Goal: Task Accomplishment & Management: Use online tool/utility

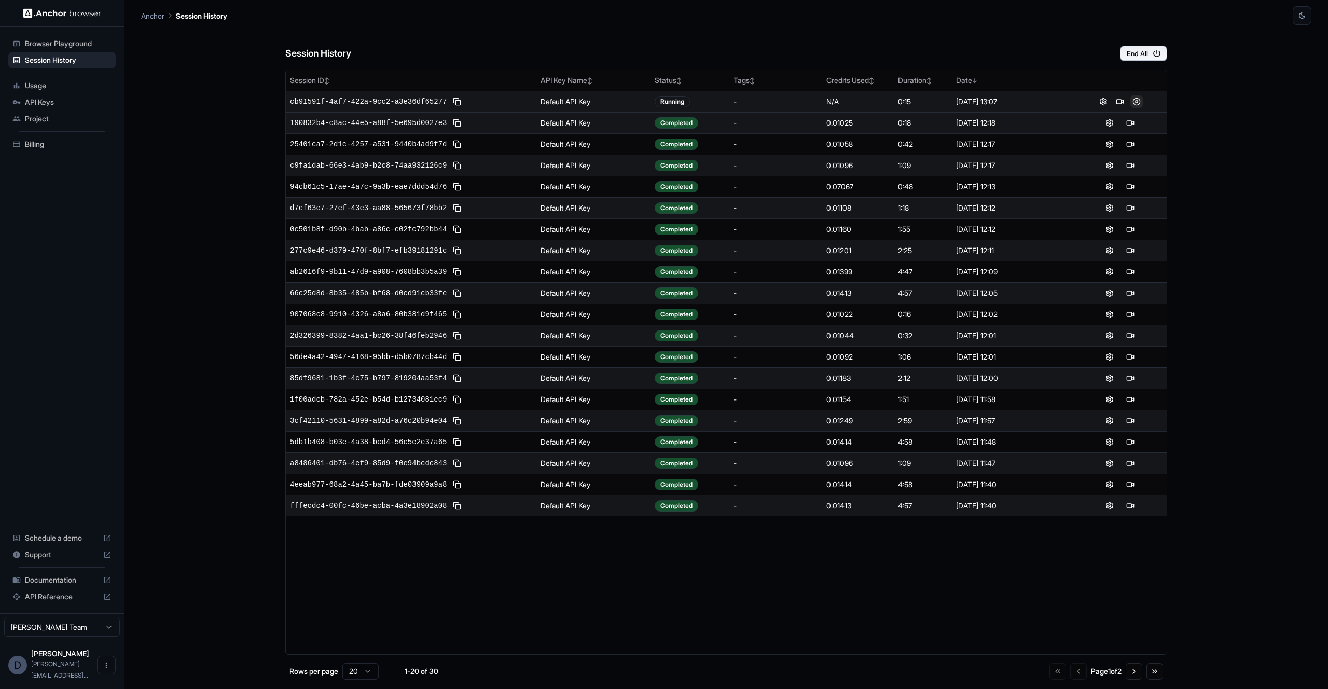
click at [1138, 102] on button at bounding box center [1136, 101] width 12 height 12
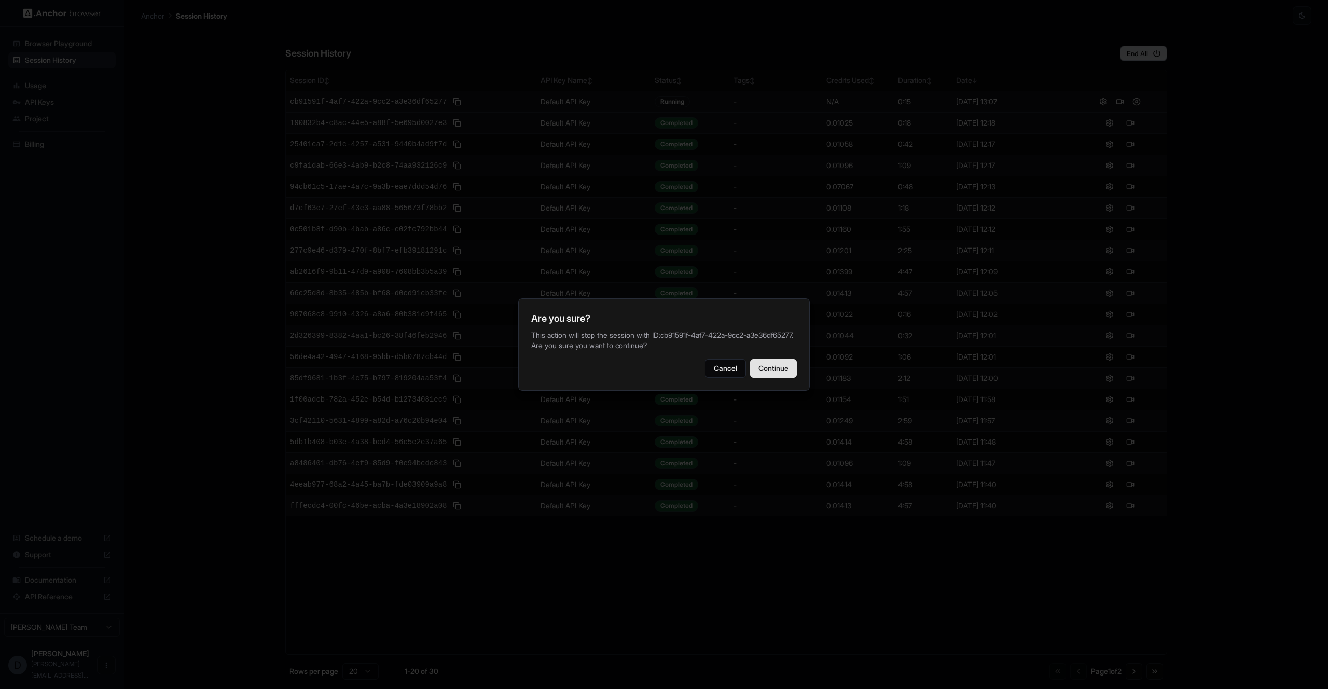
click at [787, 376] on button "Continue" at bounding box center [773, 368] width 47 height 19
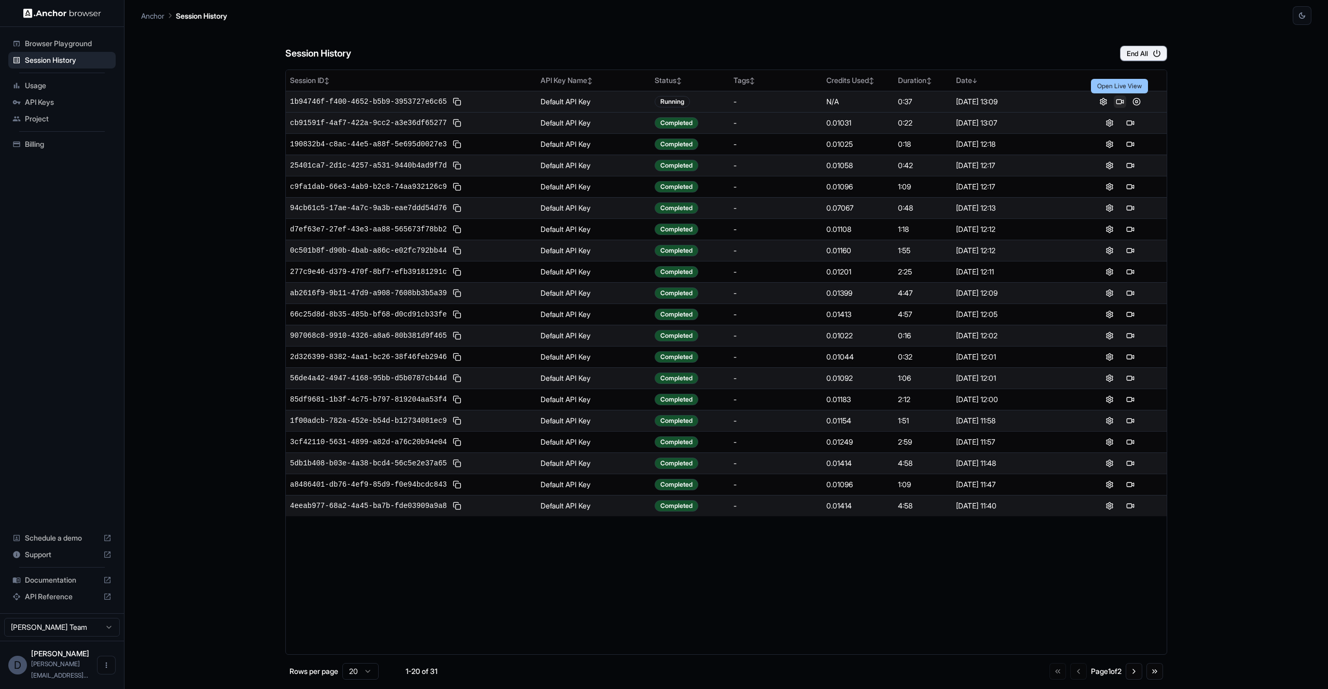
click at [1119, 102] on button at bounding box center [1120, 101] width 12 height 12
click at [1138, 103] on button at bounding box center [1136, 101] width 12 height 12
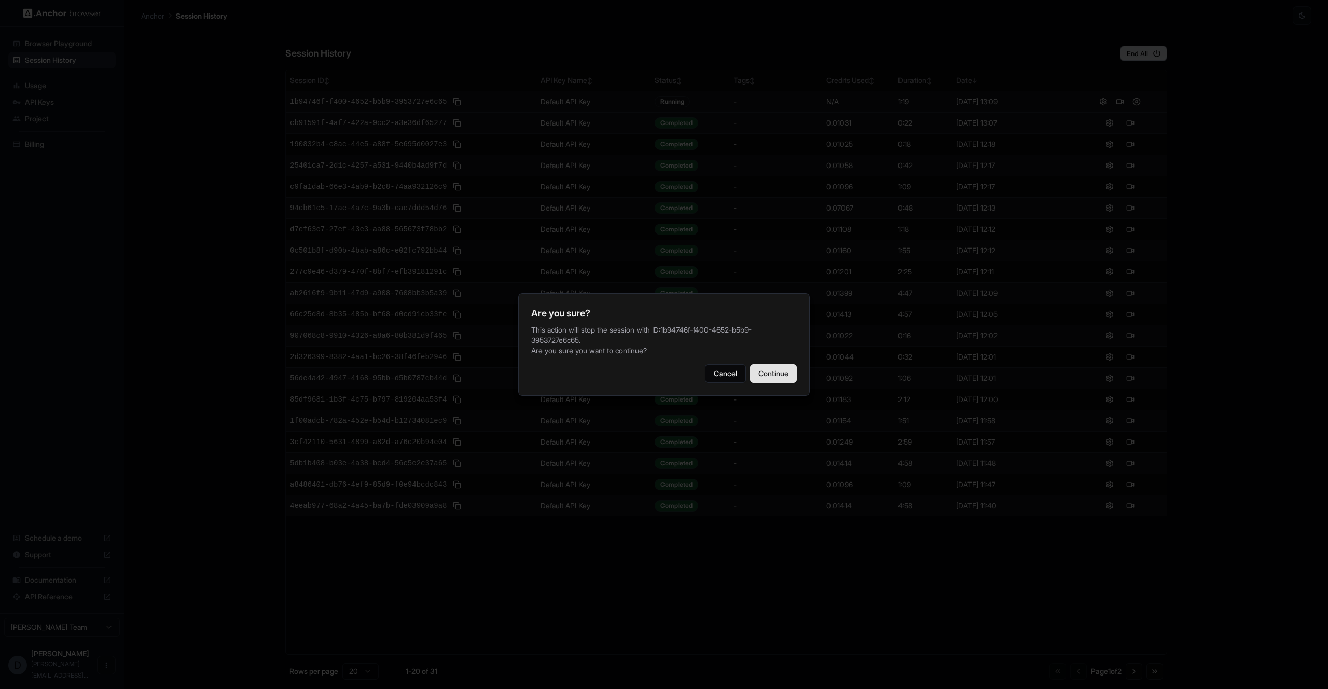
click at [758, 374] on button "Continue" at bounding box center [773, 373] width 47 height 19
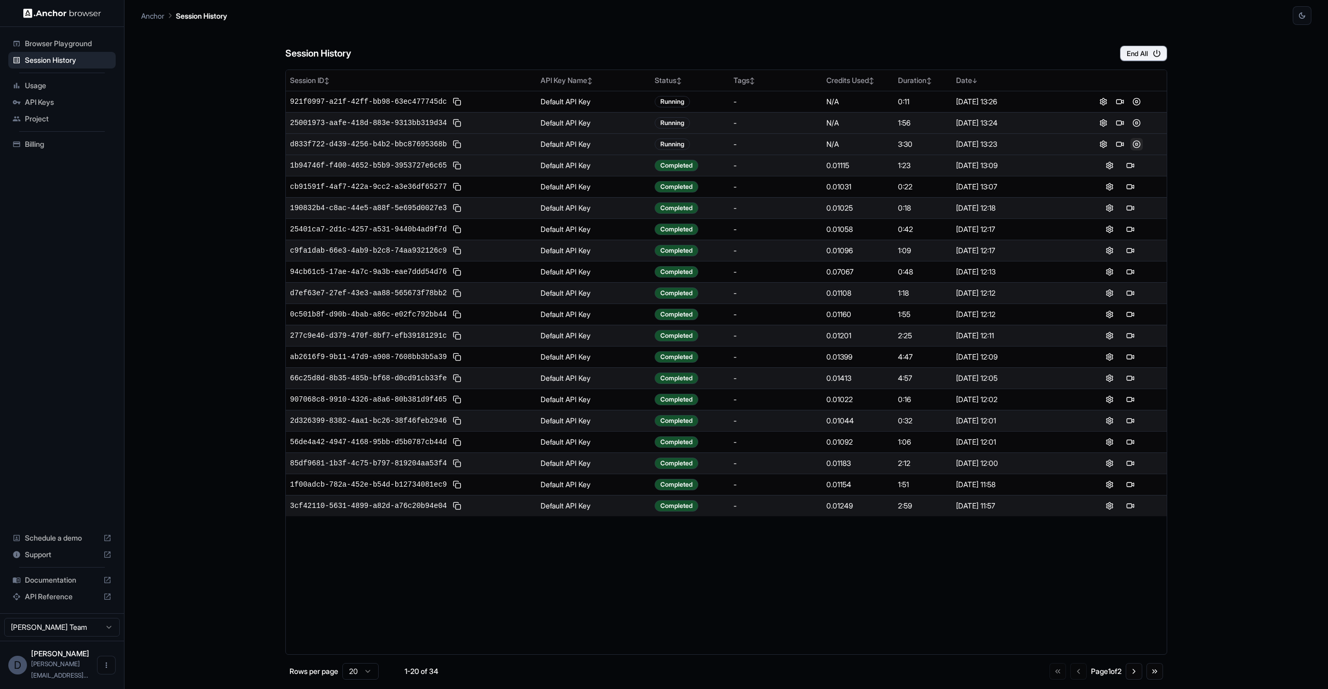
click at [1138, 143] on button at bounding box center [1136, 144] width 12 height 12
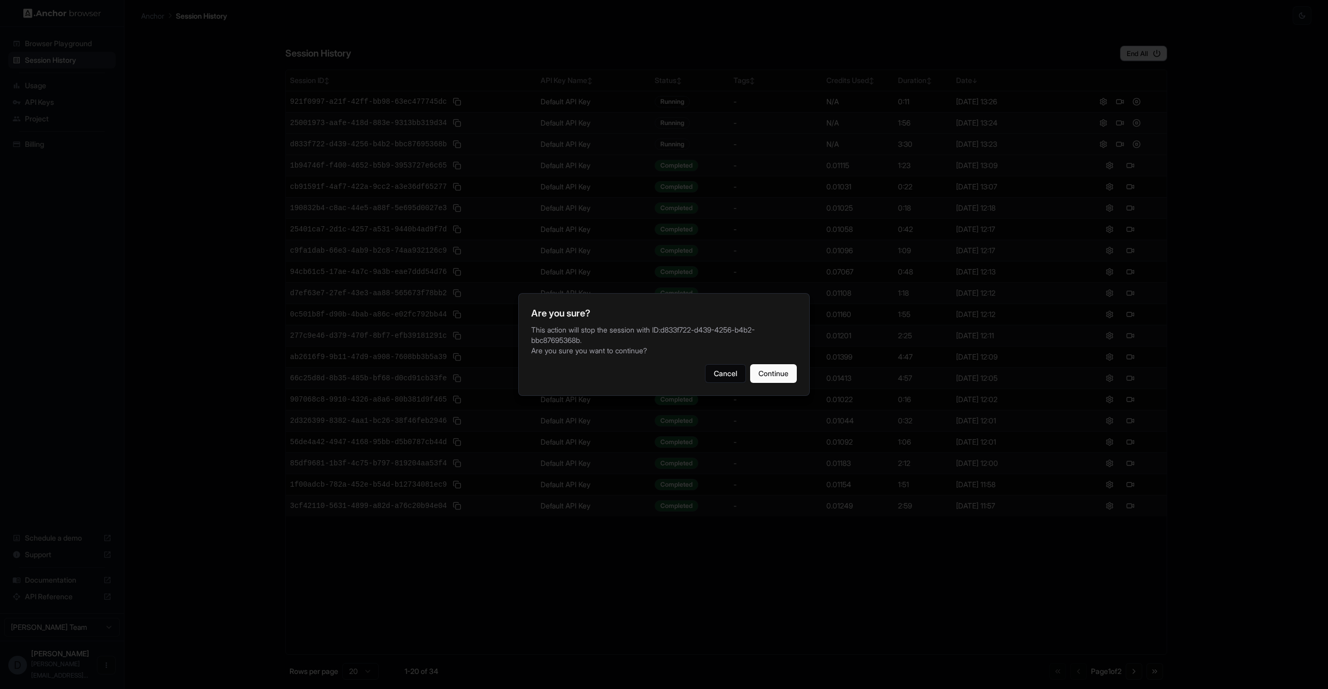
click at [791, 382] on button "Continue" at bounding box center [773, 373] width 47 height 19
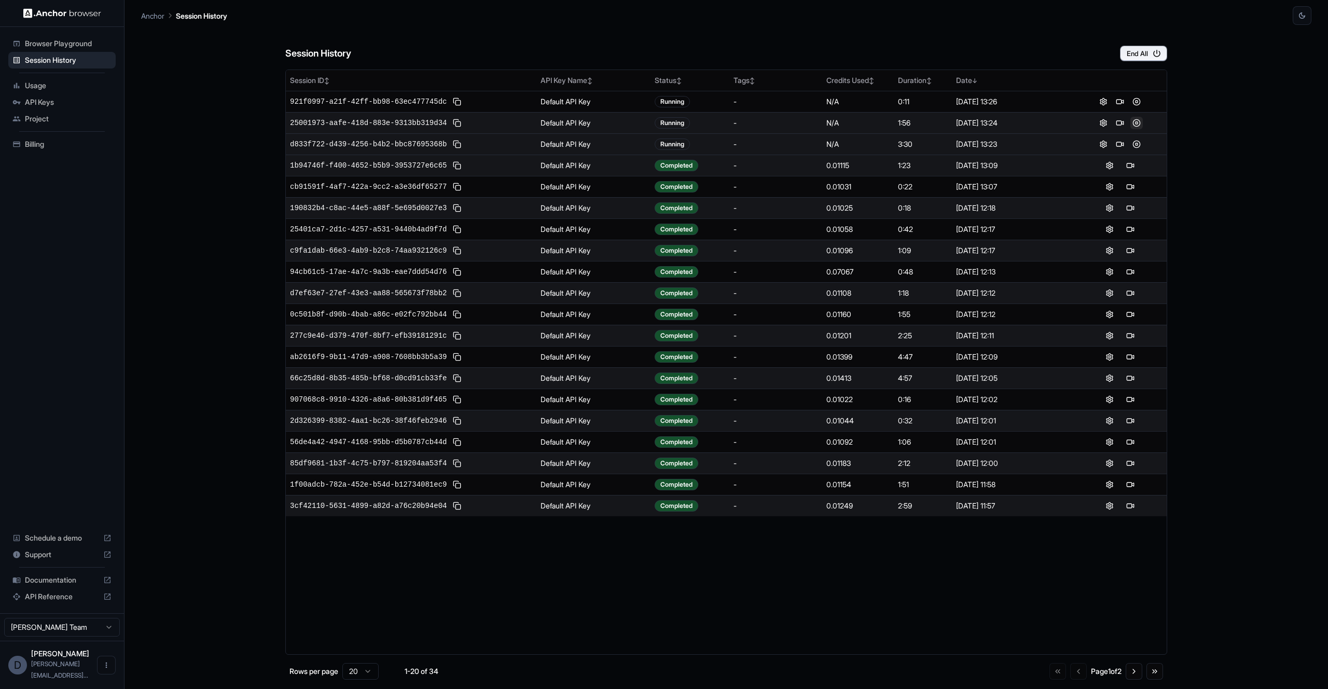
click at [1137, 126] on button at bounding box center [1136, 123] width 12 height 12
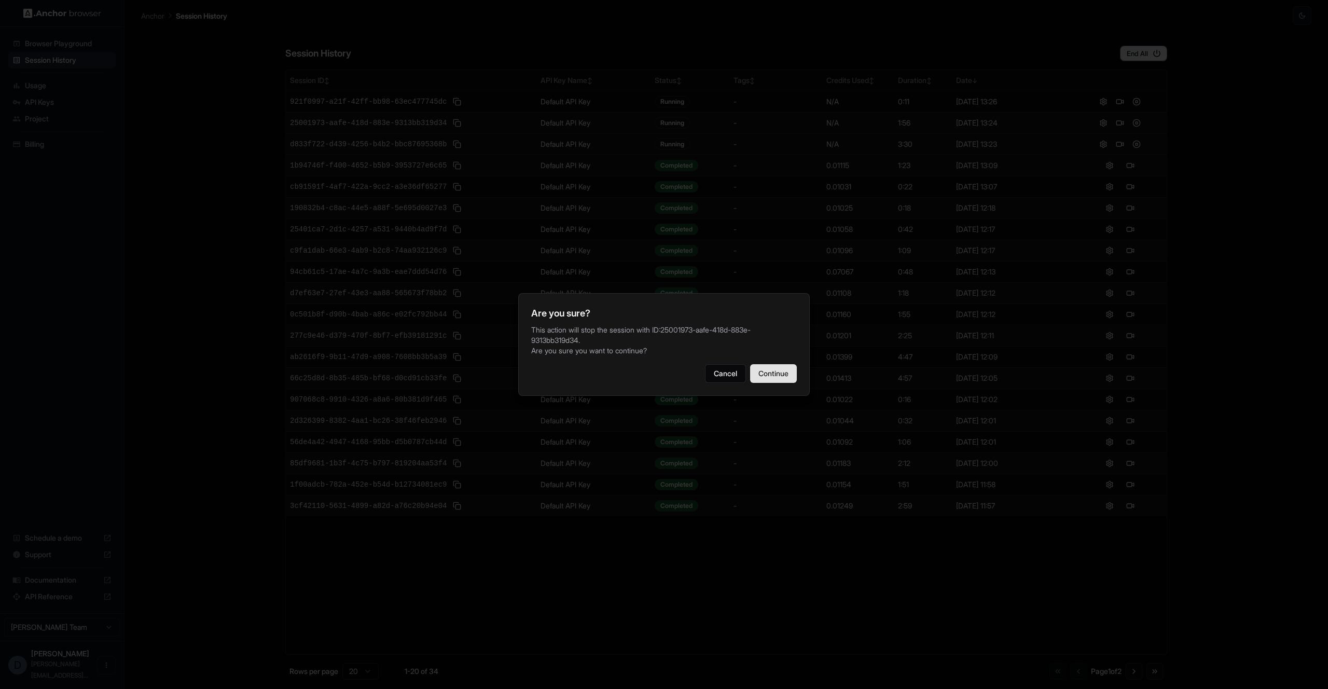
click at [776, 379] on button "Continue" at bounding box center [773, 373] width 47 height 19
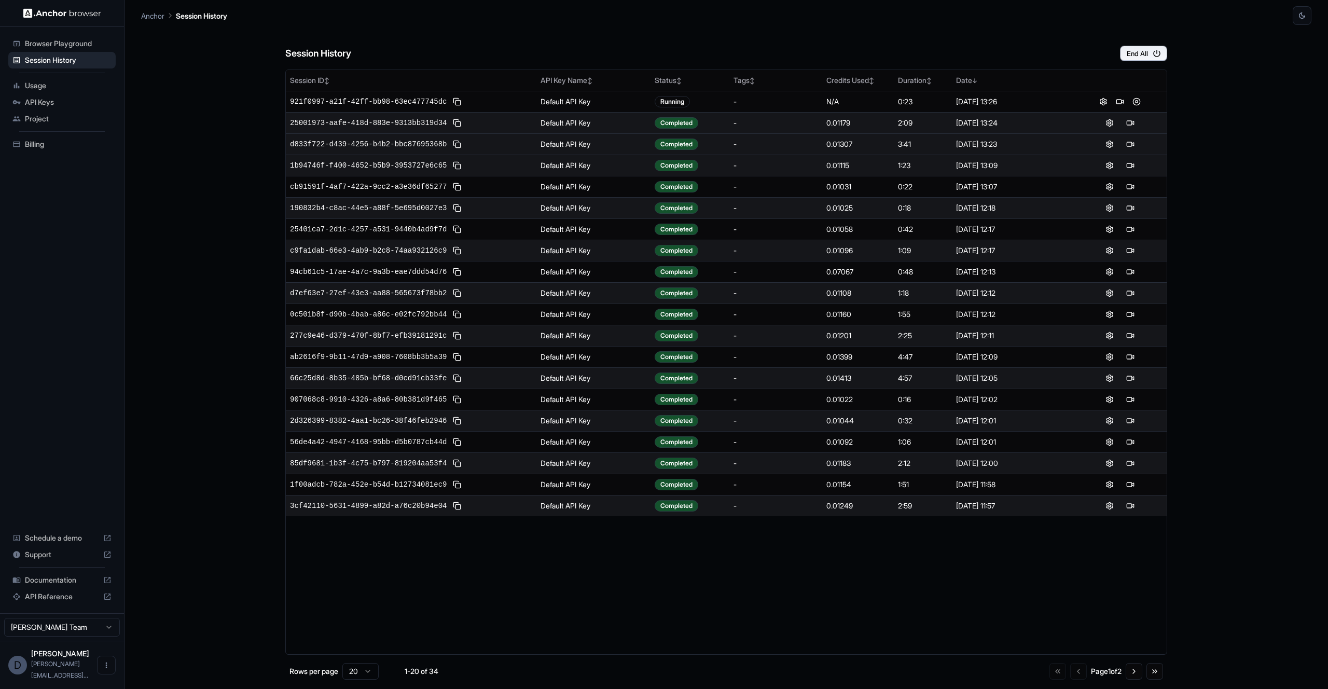
click at [1121, 101] on button at bounding box center [1120, 101] width 12 height 12
click at [1141, 101] on button at bounding box center [1136, 101] width 12 height 12
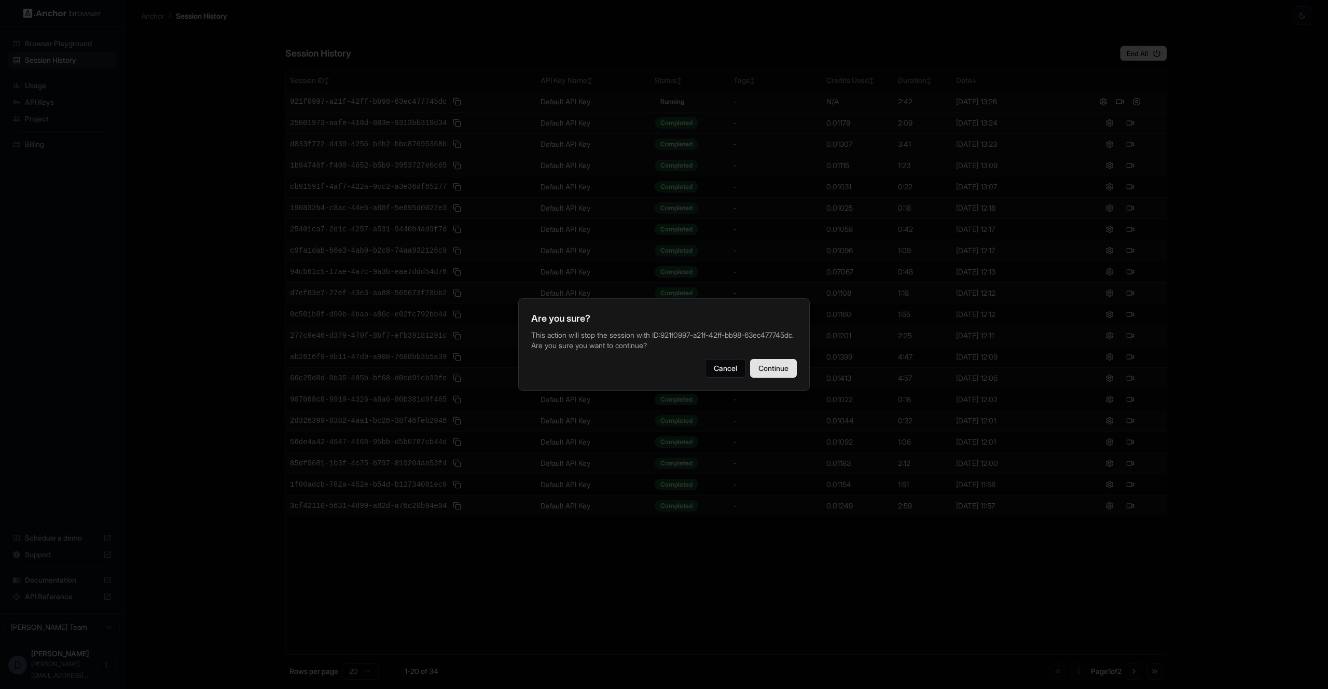
click at [775, 370] on button "Continue" at bounding box center [773, 368] width 47 height 19
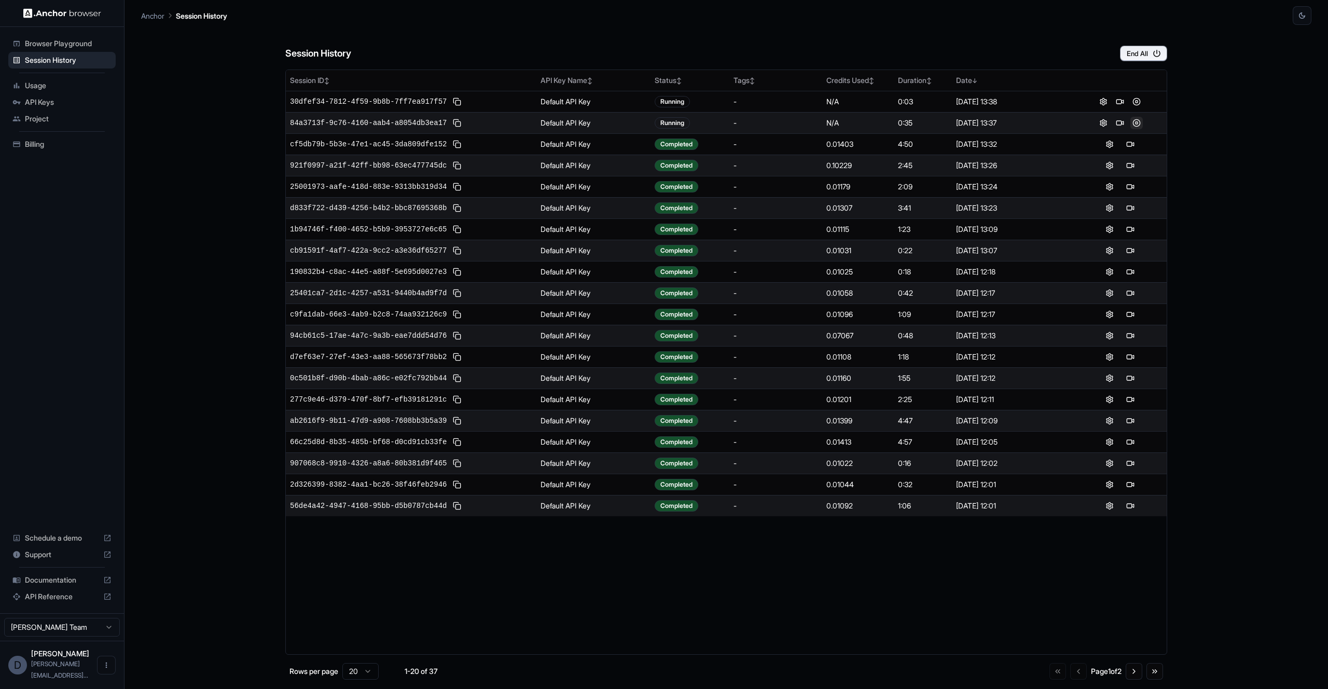
click at [1138, 123] on button at bounding box center [1136, 123] width 12 height 12
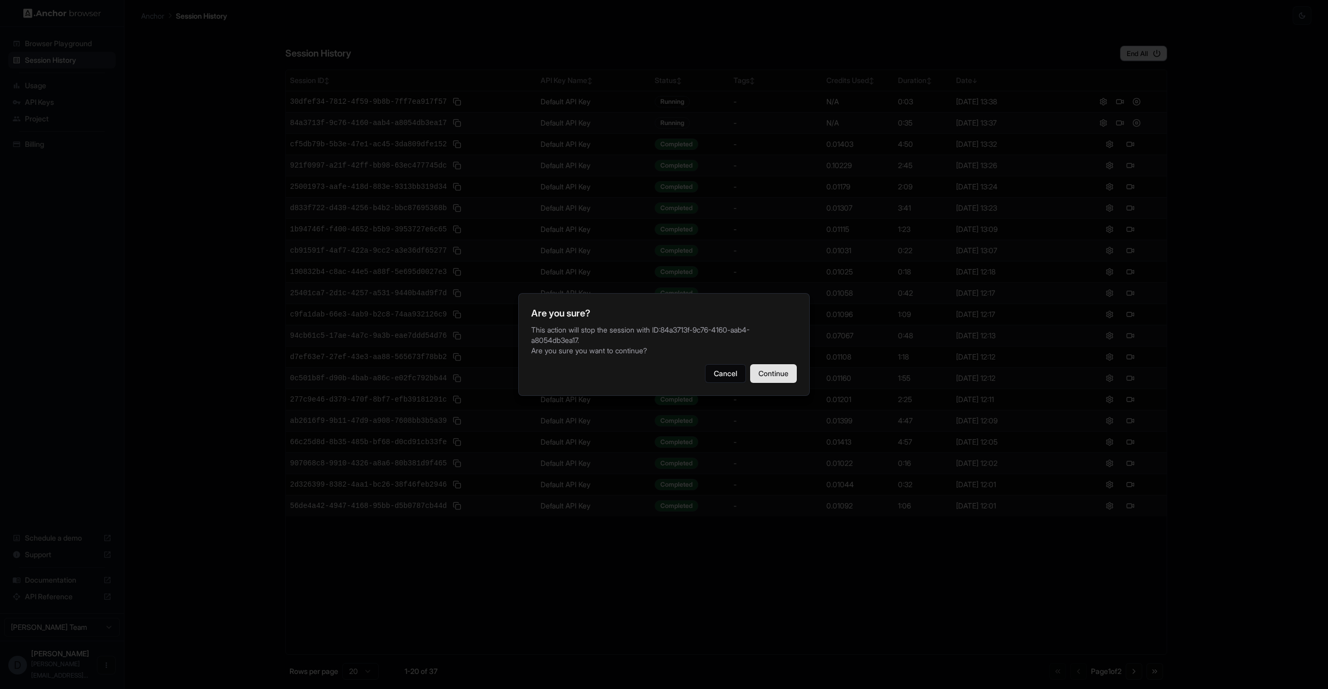
click at [780, 378] on button "Continue" at bounding box center [773, 373] width 47 height 19
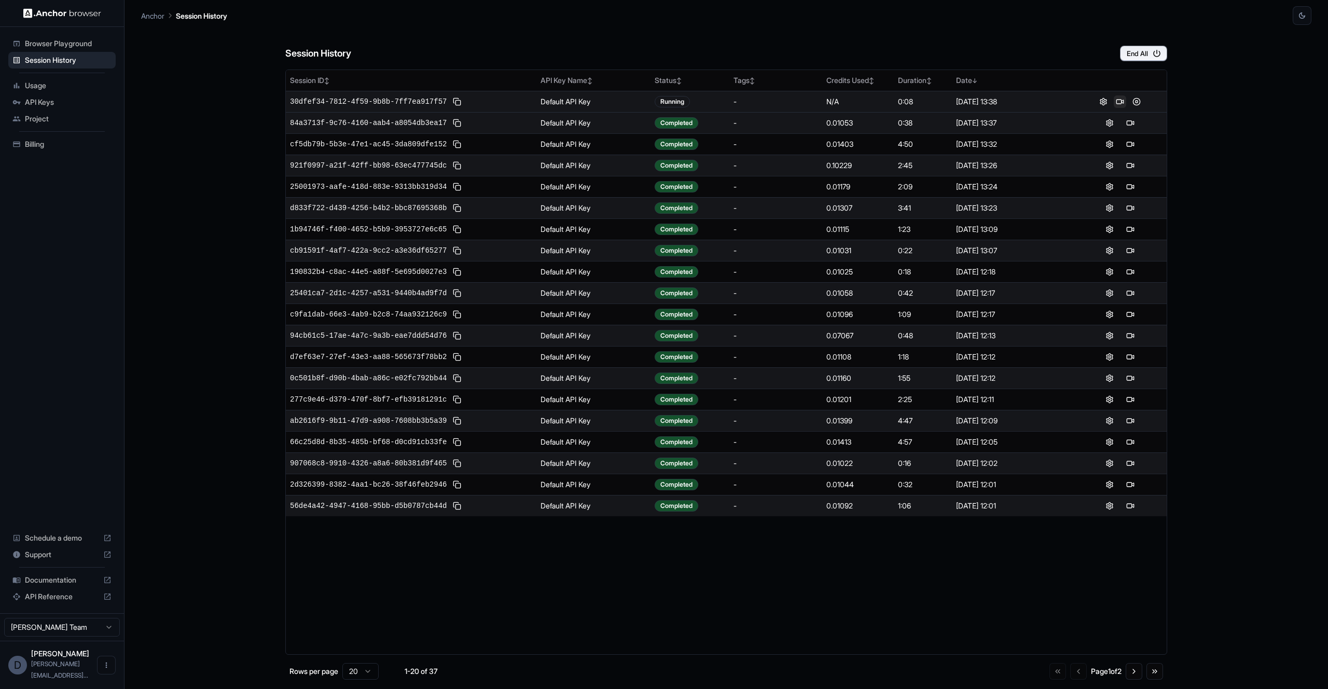
click at [1121, 104] on button at bounding box center [1120, 101] width 12 height 12
click at [1135, 102] on button at bounding box center [1136, 101] width 12 height 12
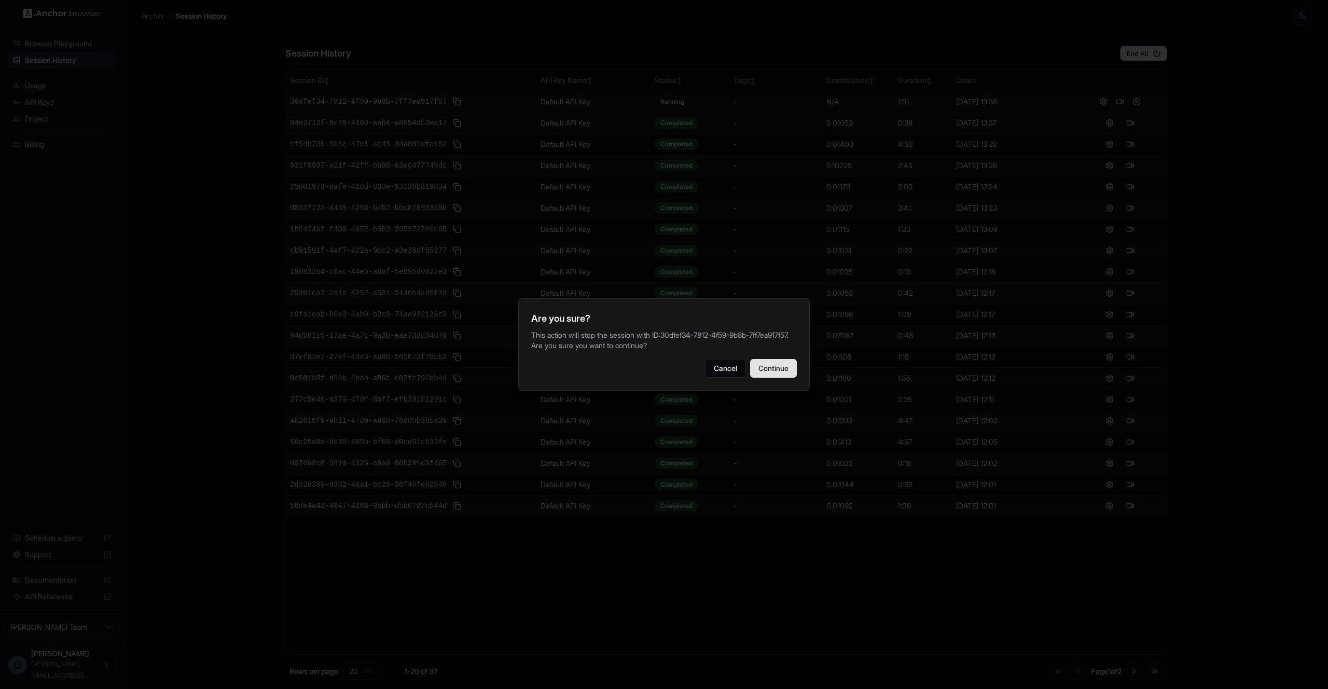
click at [770, 376] on button "Continue" at bounding box center [773, 368] width 47 height 19
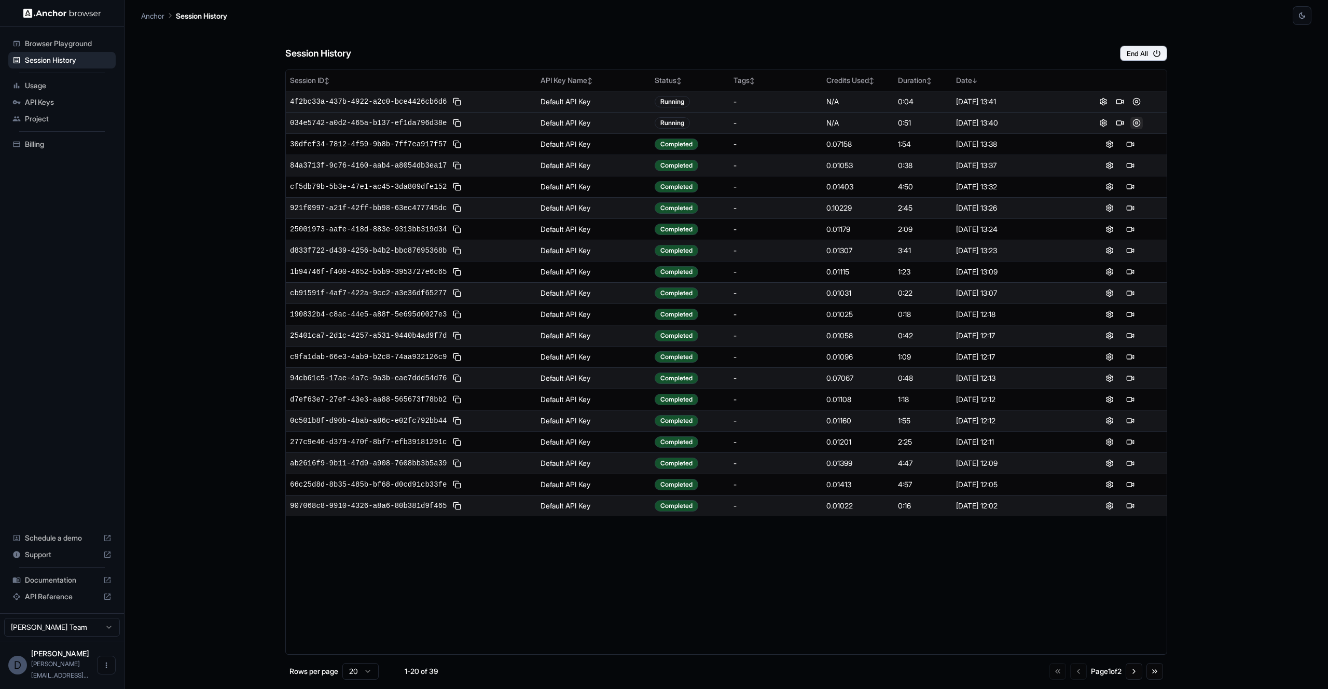
click at [1138, 123] on button at bounding box center [1136, 123] width 12 height 12
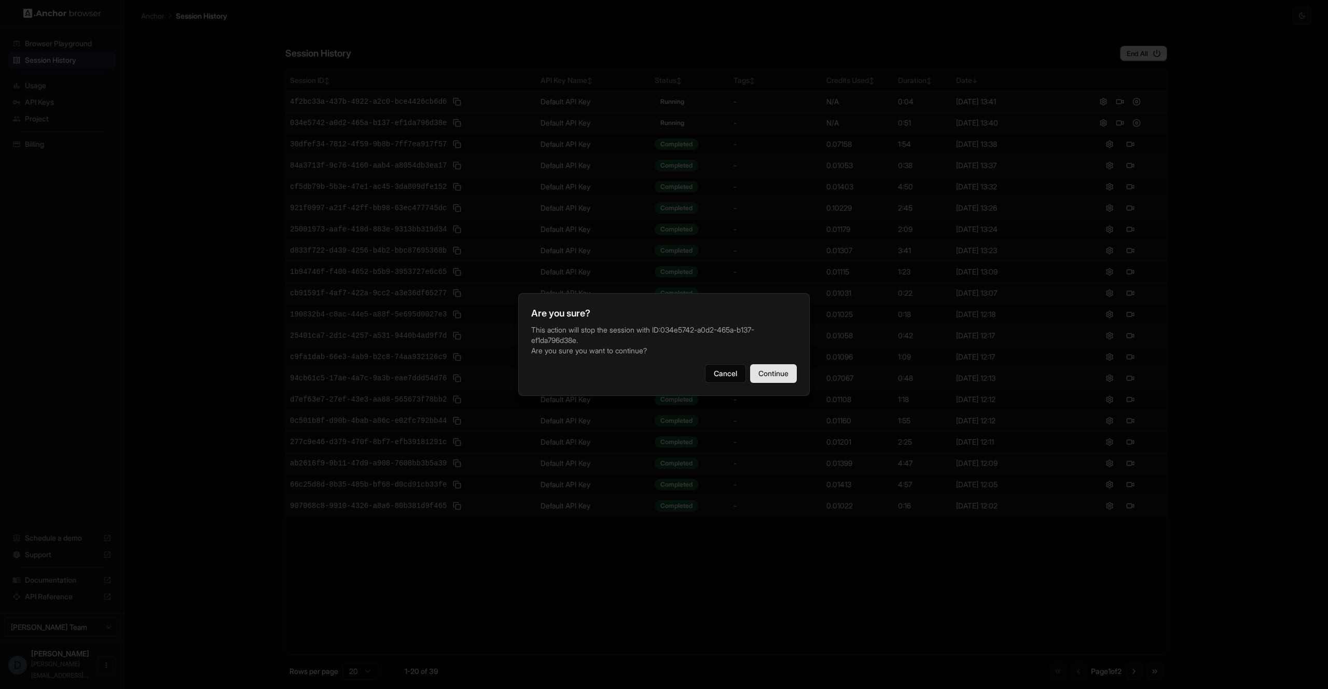
click at [777, 370] on button "Continue" at bounding box center [773, 373] width 47 height 19
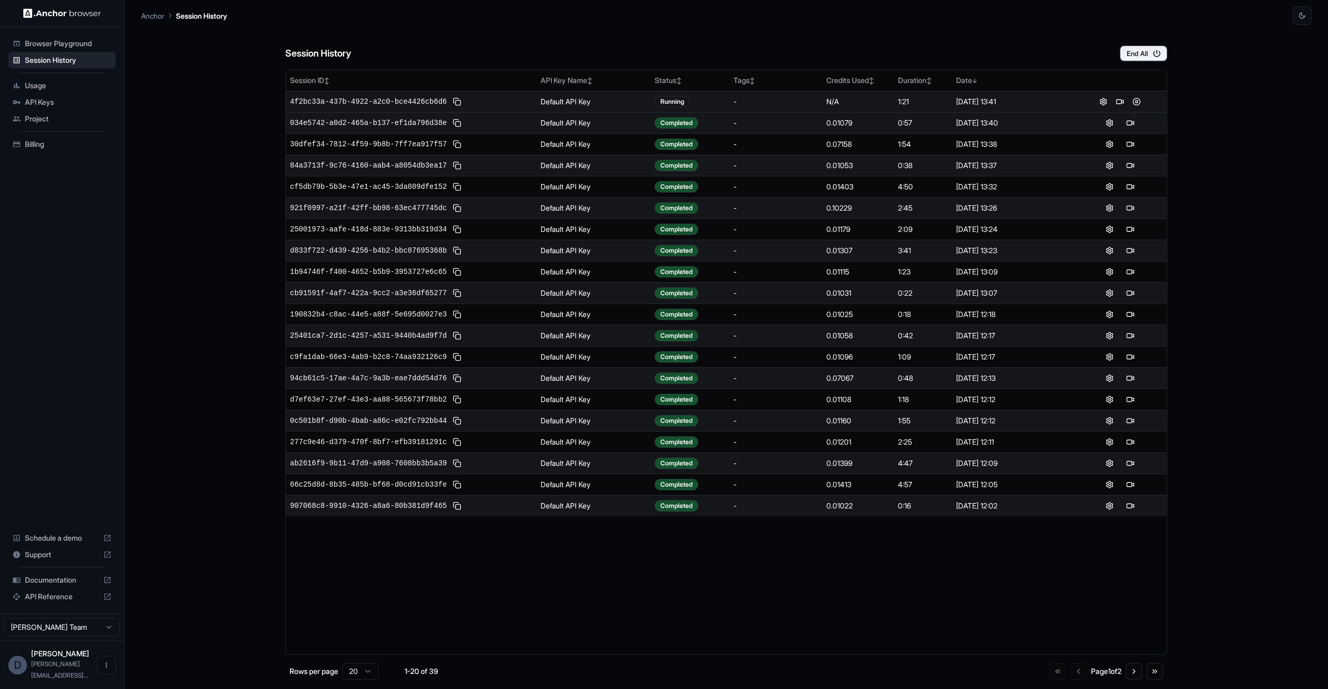
click at [1144, 103] on div at bounding box center [1120, 101] width 85 height 12
click at [1132, 102] on button at bounding box center [1136, 101] width 12 height 12
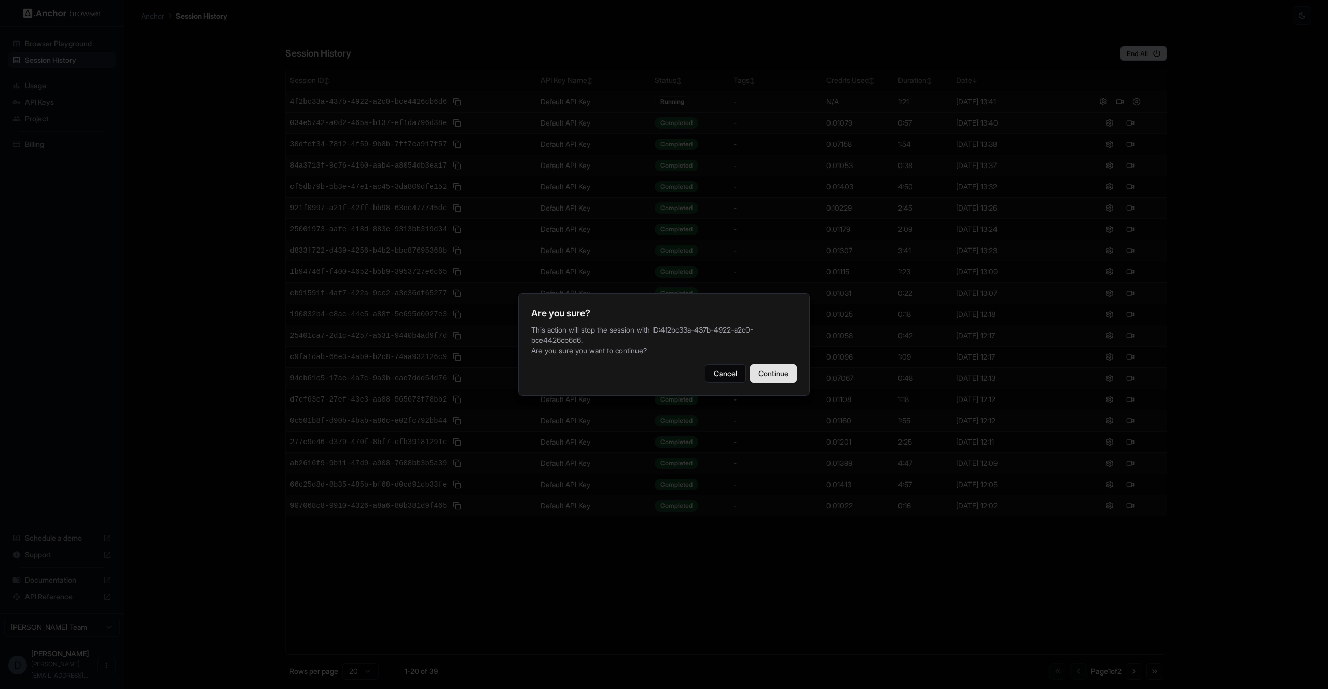
click at [781, 370] on button "Continue" at bounding box center [773, 373] width 47 height 19
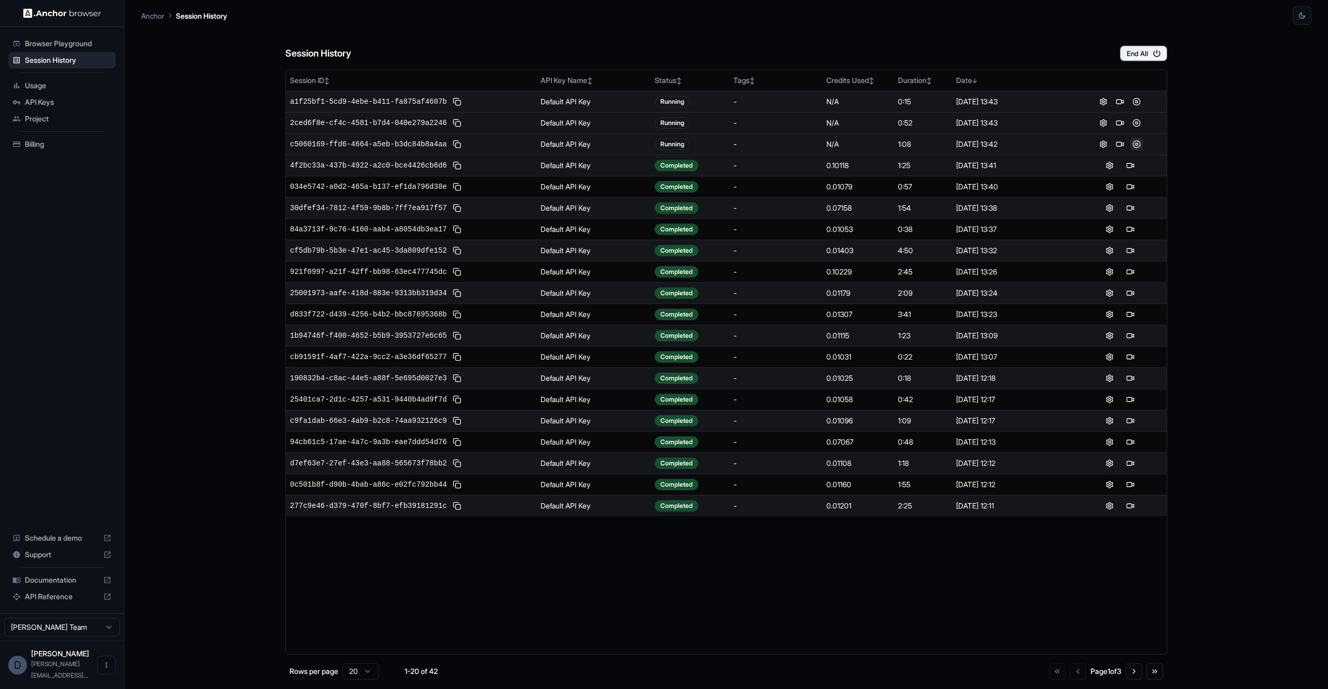
click at [1138, 144] on button at bounding box center [1136, 144] width 12 height 12
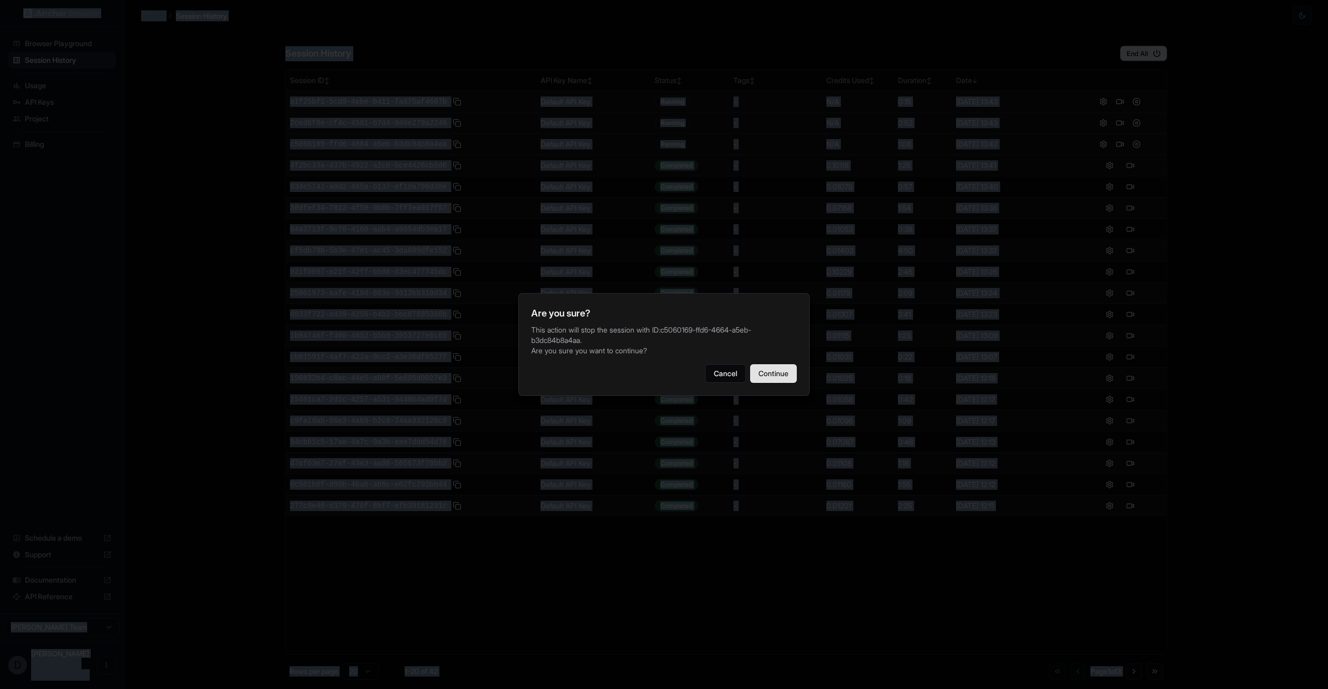
click at [761, 376] on button "Continue" at bounding box center [773, 373] width 47 height 19
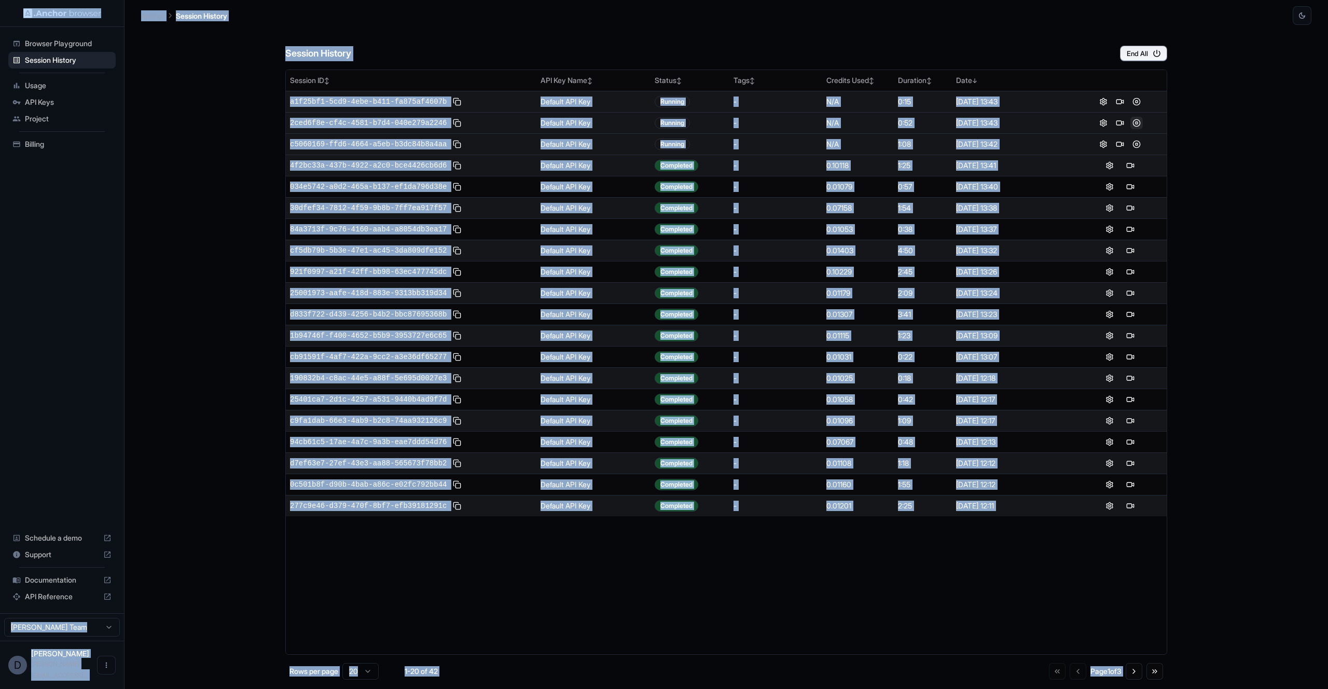
click at [1140, 125] on button at bounding box center [1136, 123] width 12 height 12
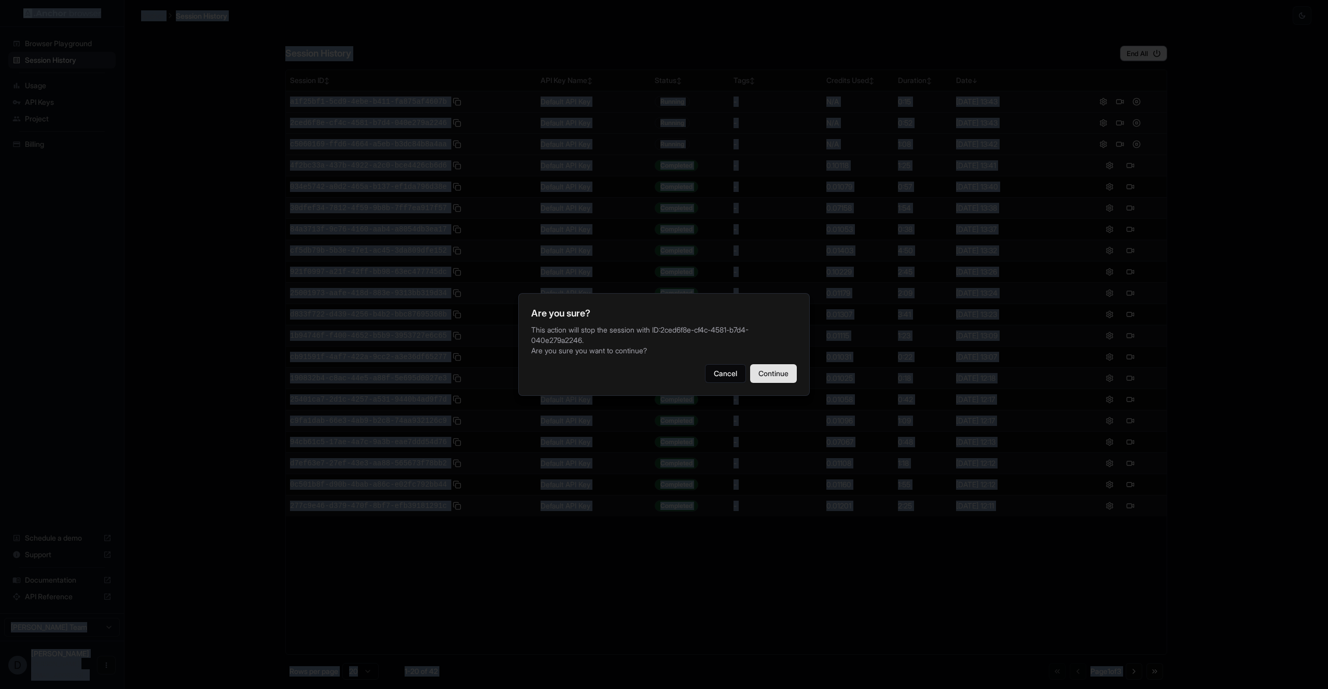
click at [770, 380] on button "Continue" at bounding box center [773, 373] width 47 height 19
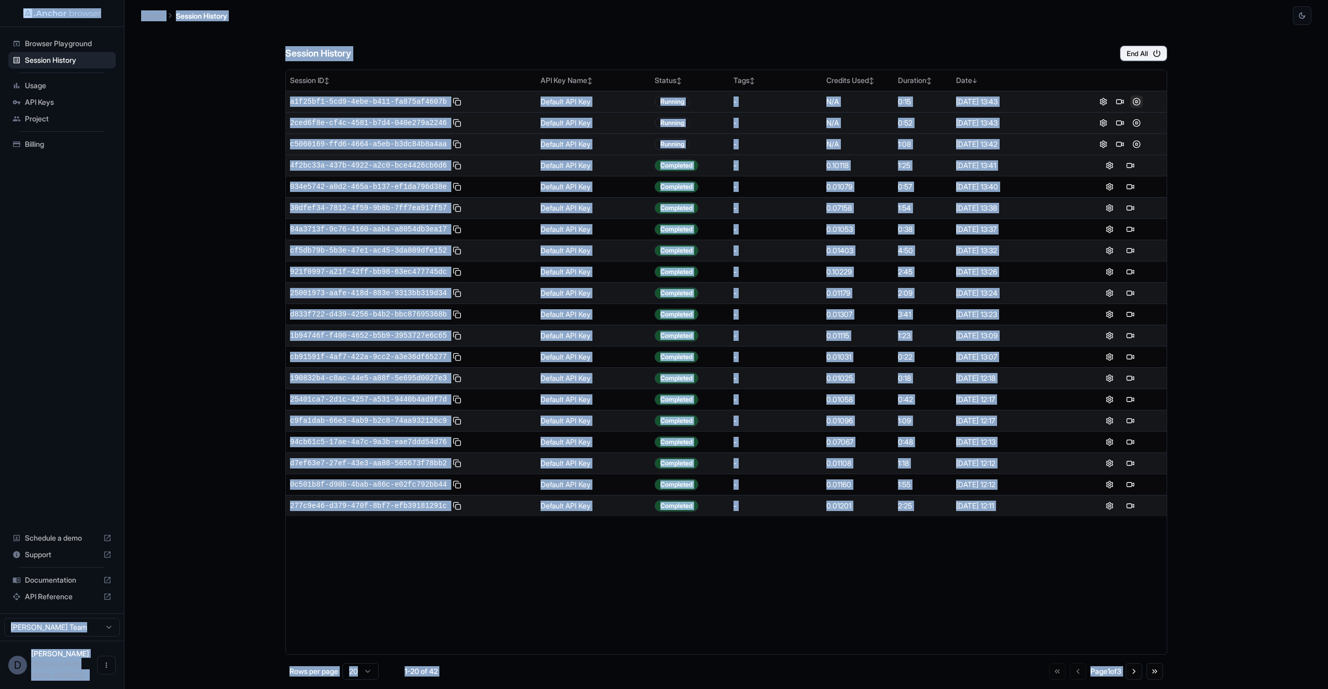
click at [1135, 101] on button at bounding box center [1136, 101] width 12 height 12
click at [1136, 96] on button at bounding box center [1136, 101] width 12 height 12
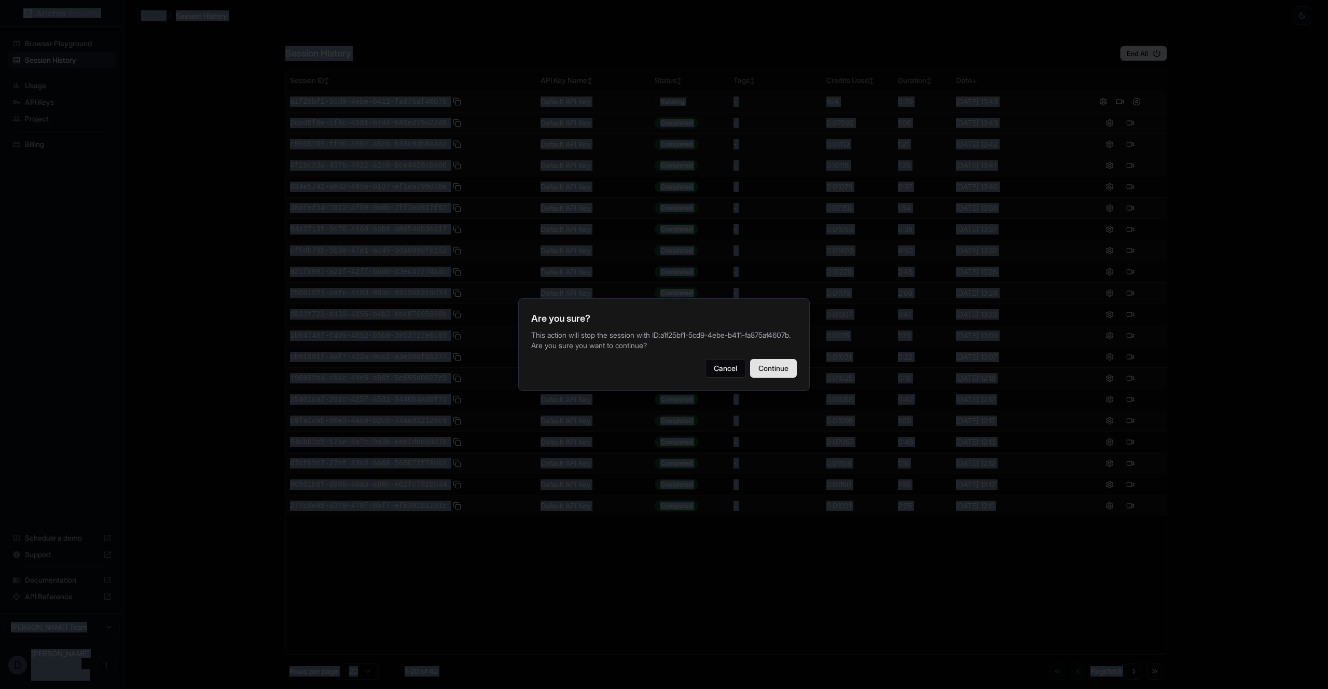
click at [789, 372] on button "Continue" at bounding box center [773, 368] width 47 height 19
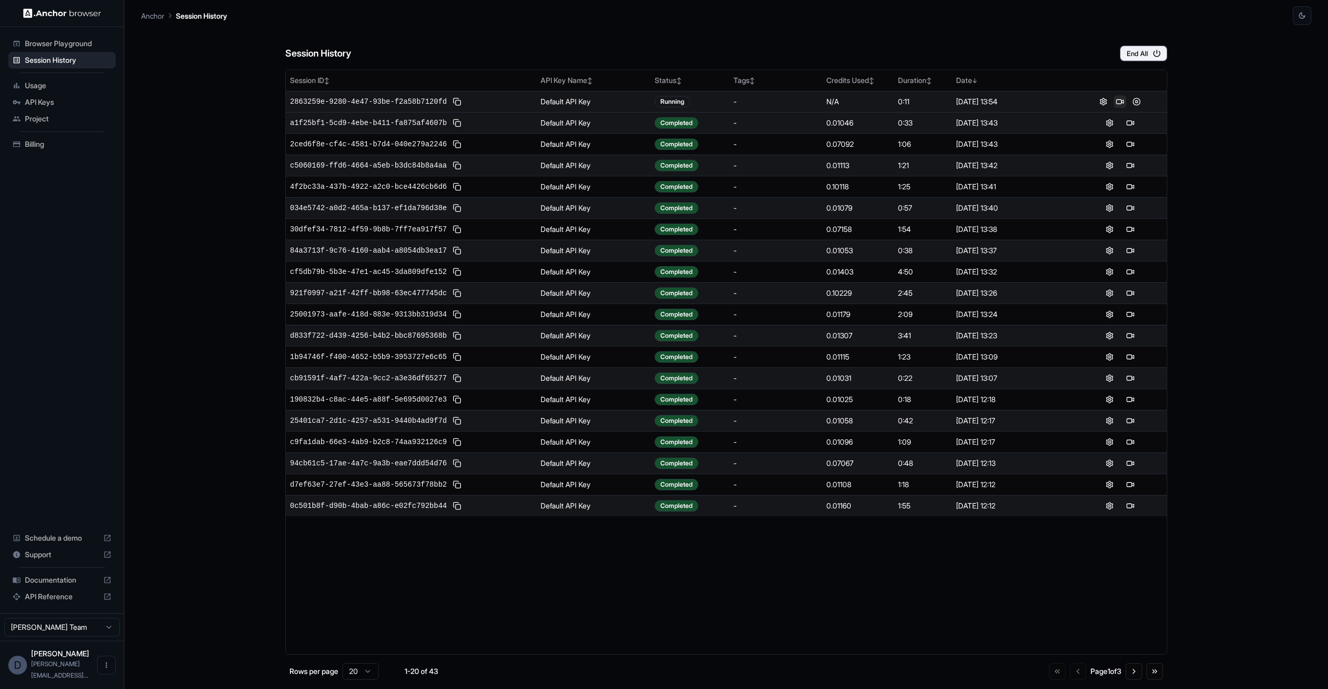
click at [1123, 101] on button at bounding box center [1120, 101] width 12 height 12
click at [1138, 122] on button at bounding box center [1136, 123] width 12 height 12
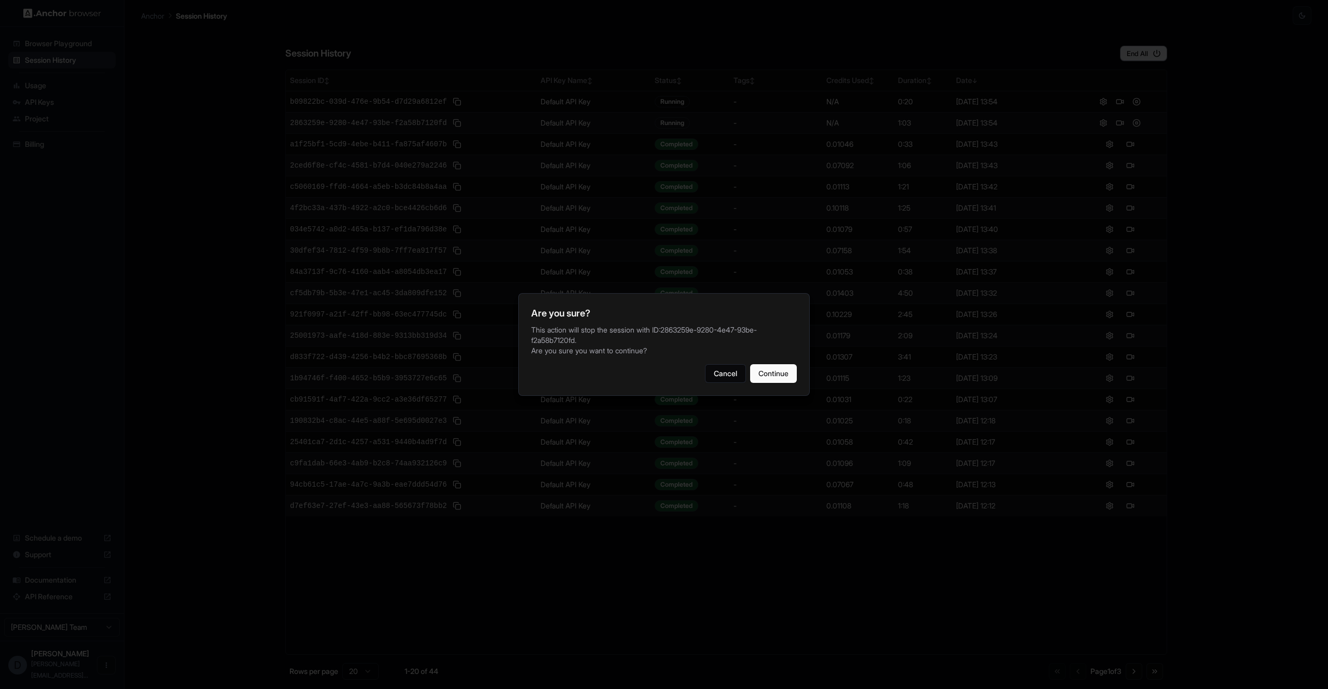
drag, startPoint x: 785, startPoint y: 380, endPoint x: 808, endPoint y: 408, distance: 35.7
click at [909, 463] on body "Browser Playground Session History Usage API Keys Project Billing Schedule a de…" at bounding box center [664, 344] width 1328 height 689
click at [768, 374] on button "Continue" at bounding box center [773, 373] width 47 height 19
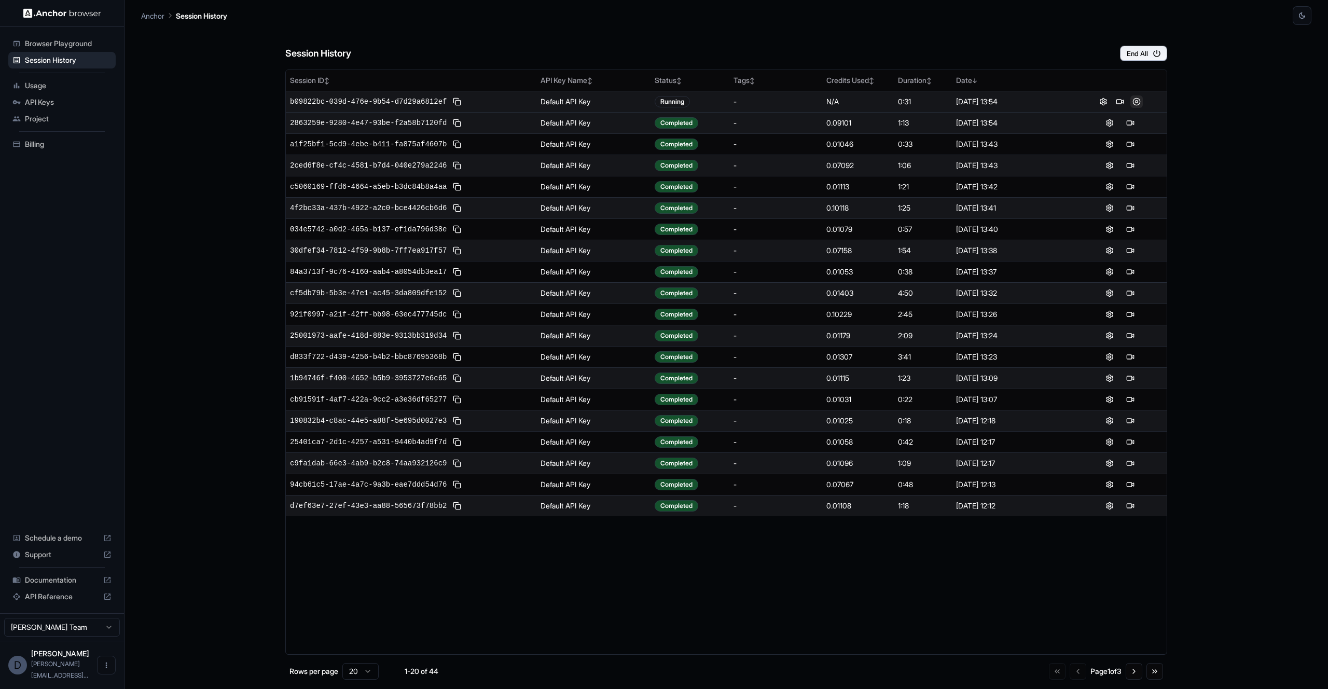
click at [1136, 102] on button at bounding box center [1136, 101] width 12 height 12
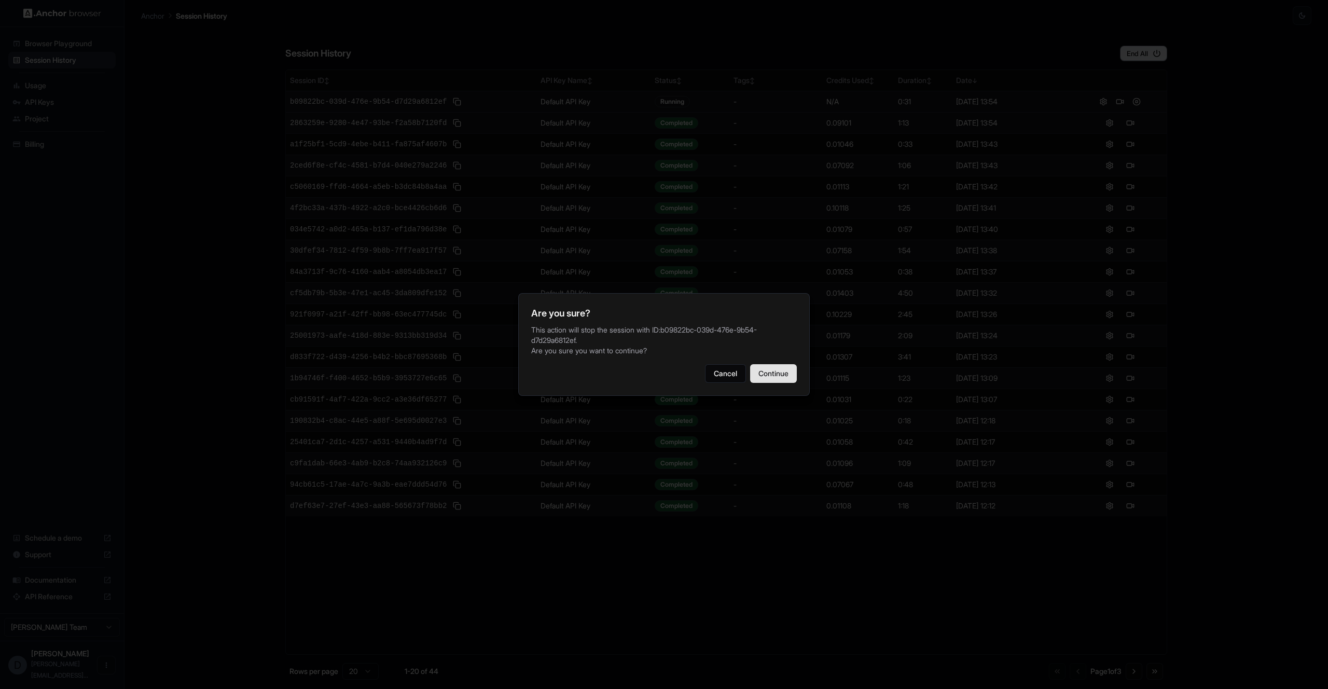
click at [778, 370] on button "Continue" at bounding box center [773, 373] width 47 height 19
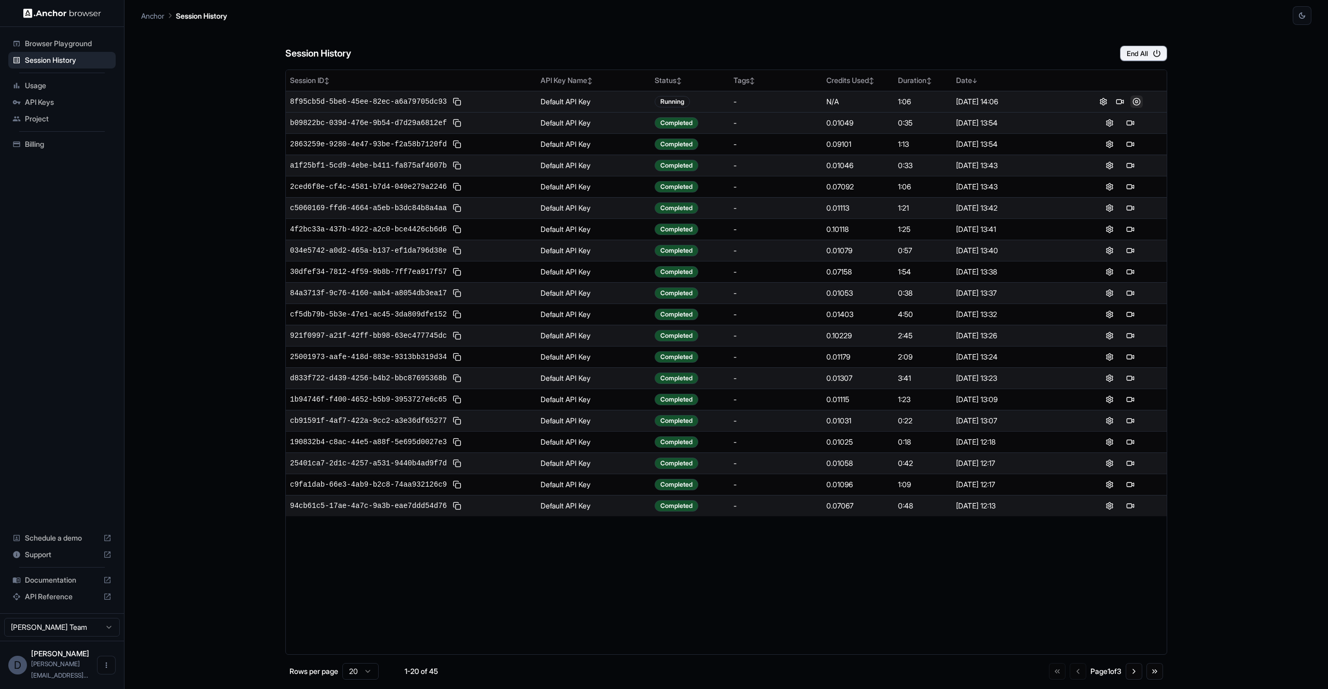
click at [1142, 101] on button at bounding box center [1136, 101] width 12 height 12
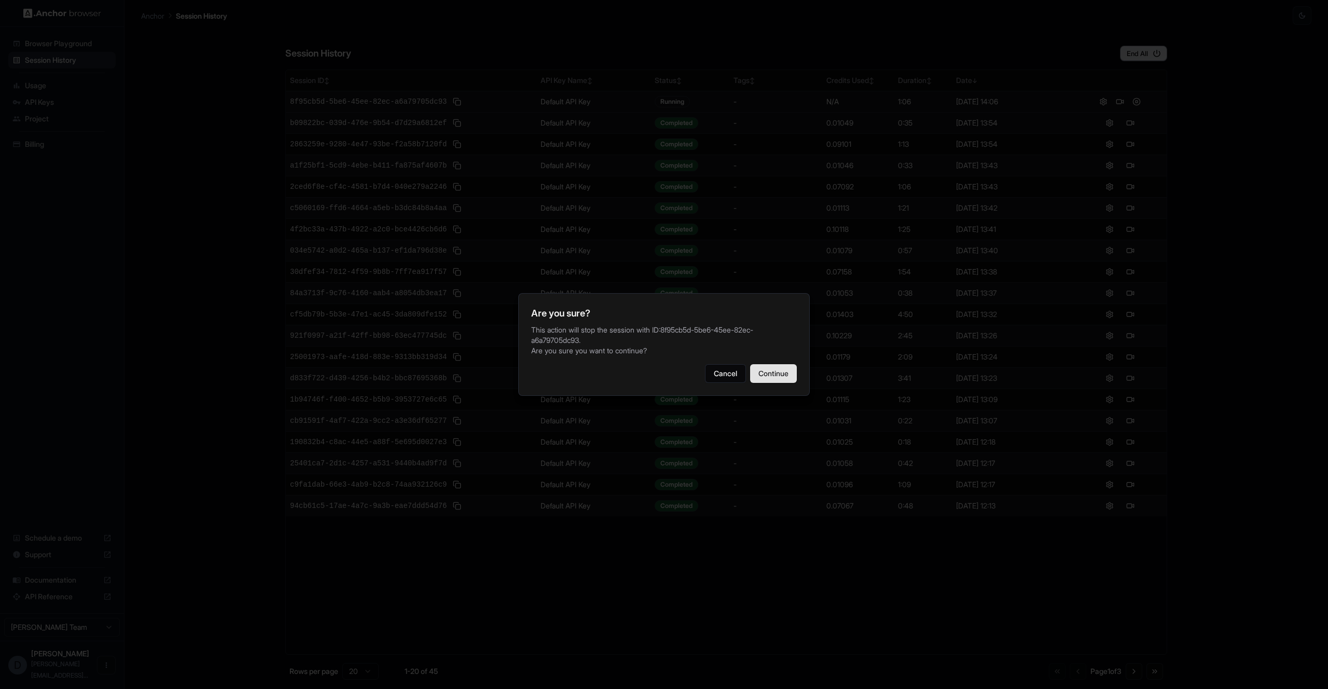
click at [764, 375] on button "Continue" at bounding box center [773, 373] width 47 height 19
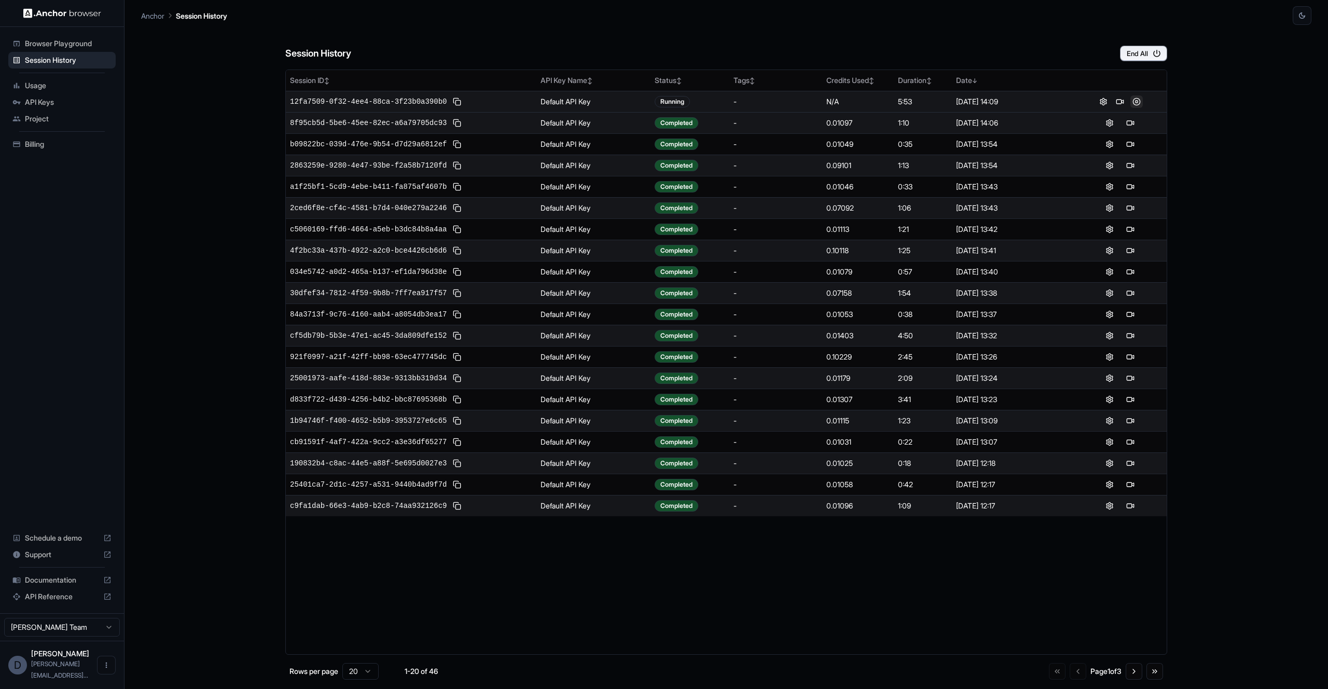
click at [1138, 101] on button at bounding box center [1136, 101] width 12 height 12
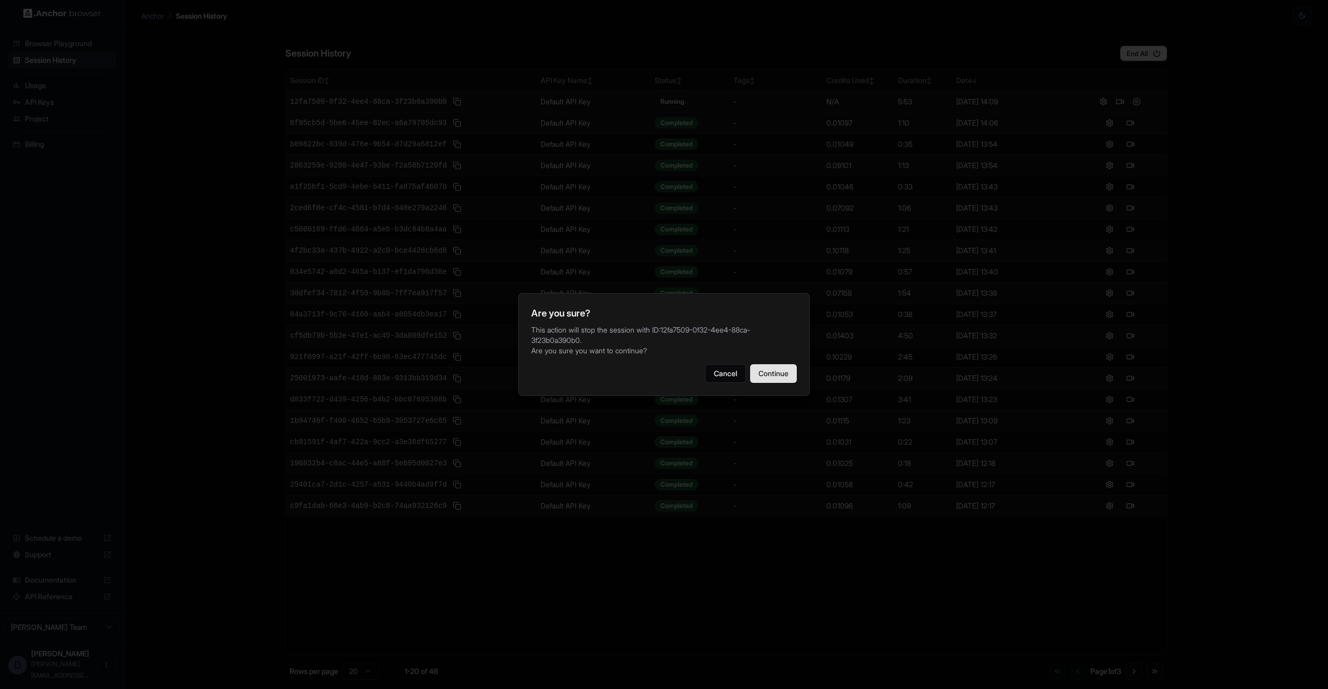
click at [769, 382] on button "Continue" at bounding box center [773, 373] width 47 height 19
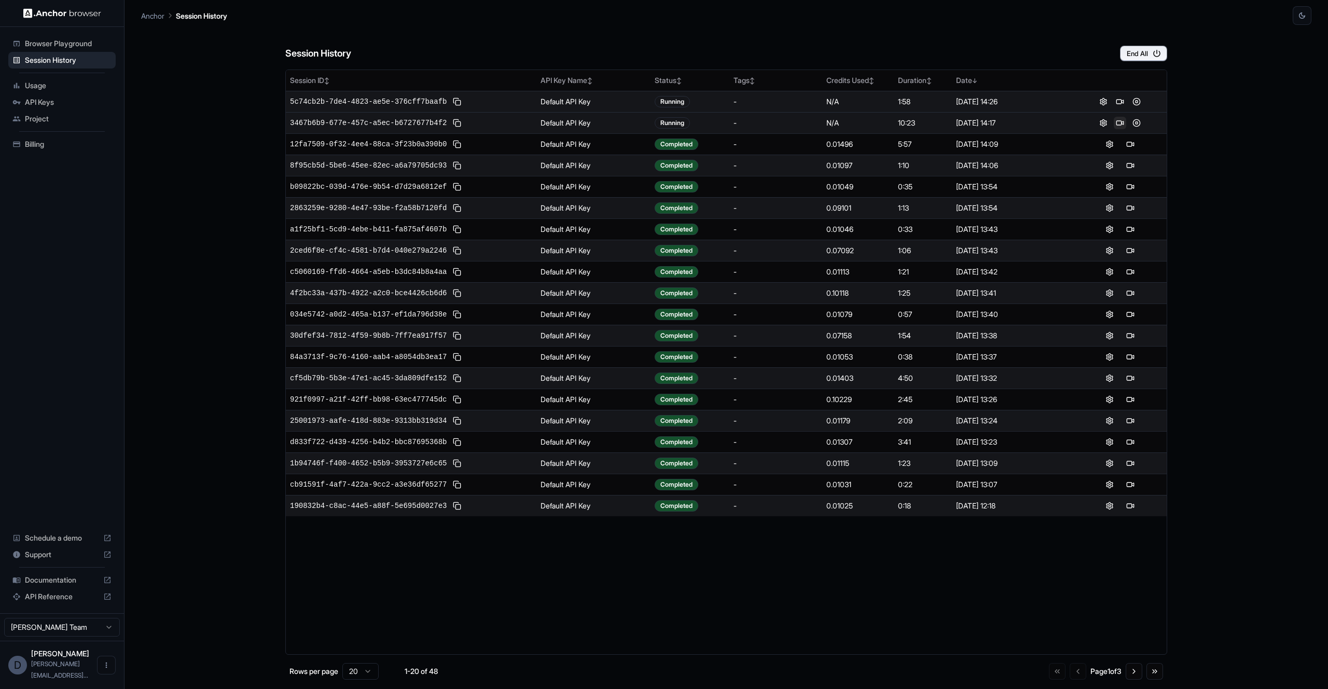
click at [1122, 123] on button at bounding box center [1120, 123] width 12 height 12
click at [1137, 123] on button at bounding box center [1136, 123] width 12 height 12
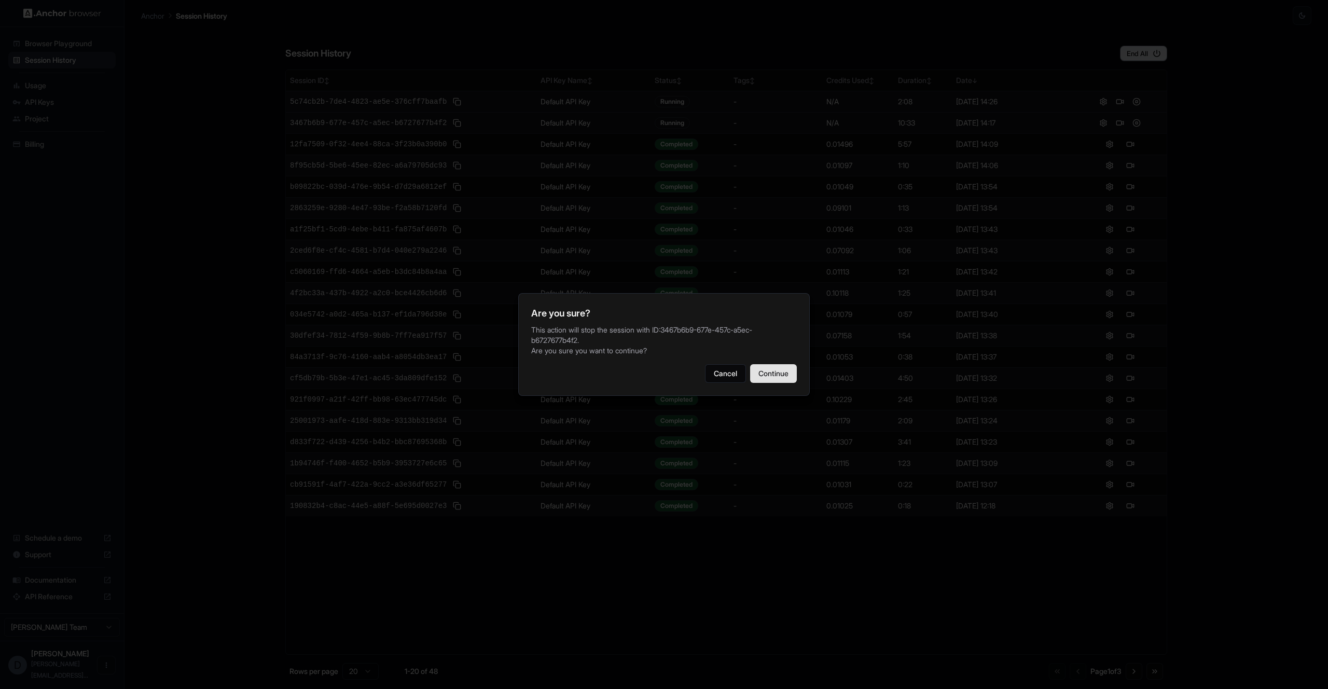
click at [785, 379] on button "Continue" at bounding box center [773, 373] width 47 height 19
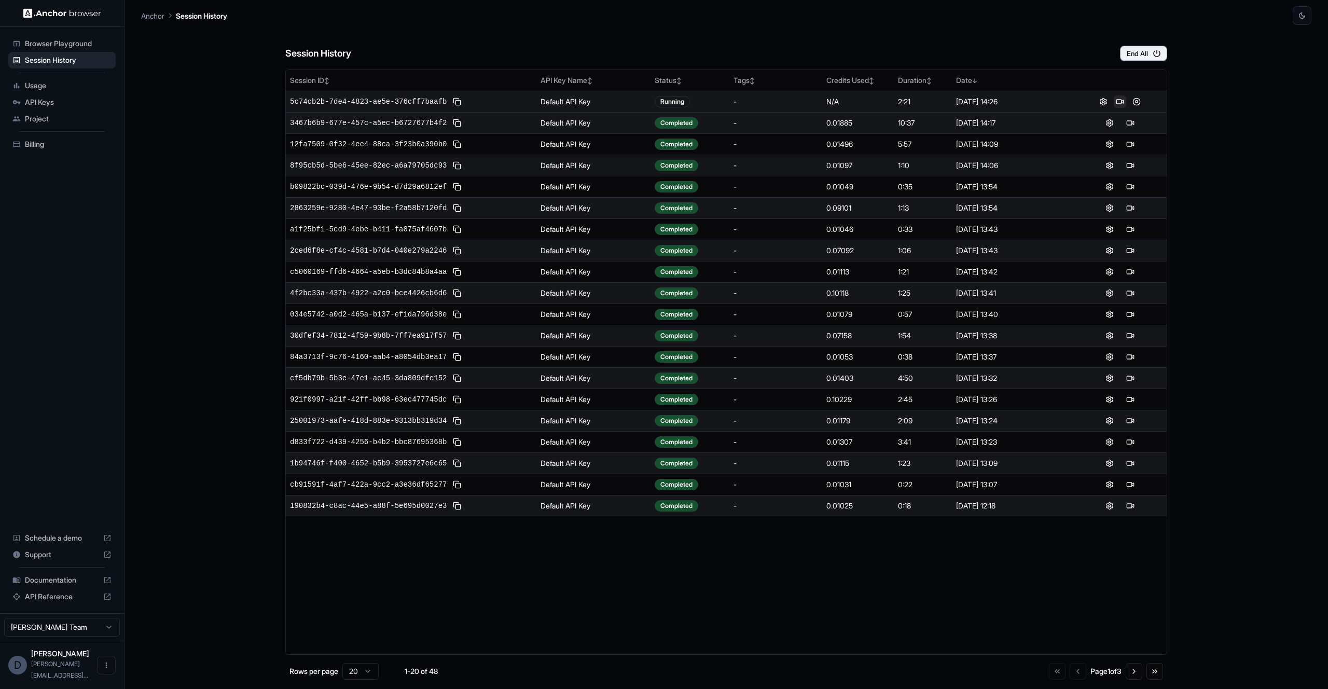
click at [1121, 102] on button at bounding box center [1120, 101] width 12 height 12
click at [1139, 126] on button at bounding box center [1136, 123] width 12 height 12
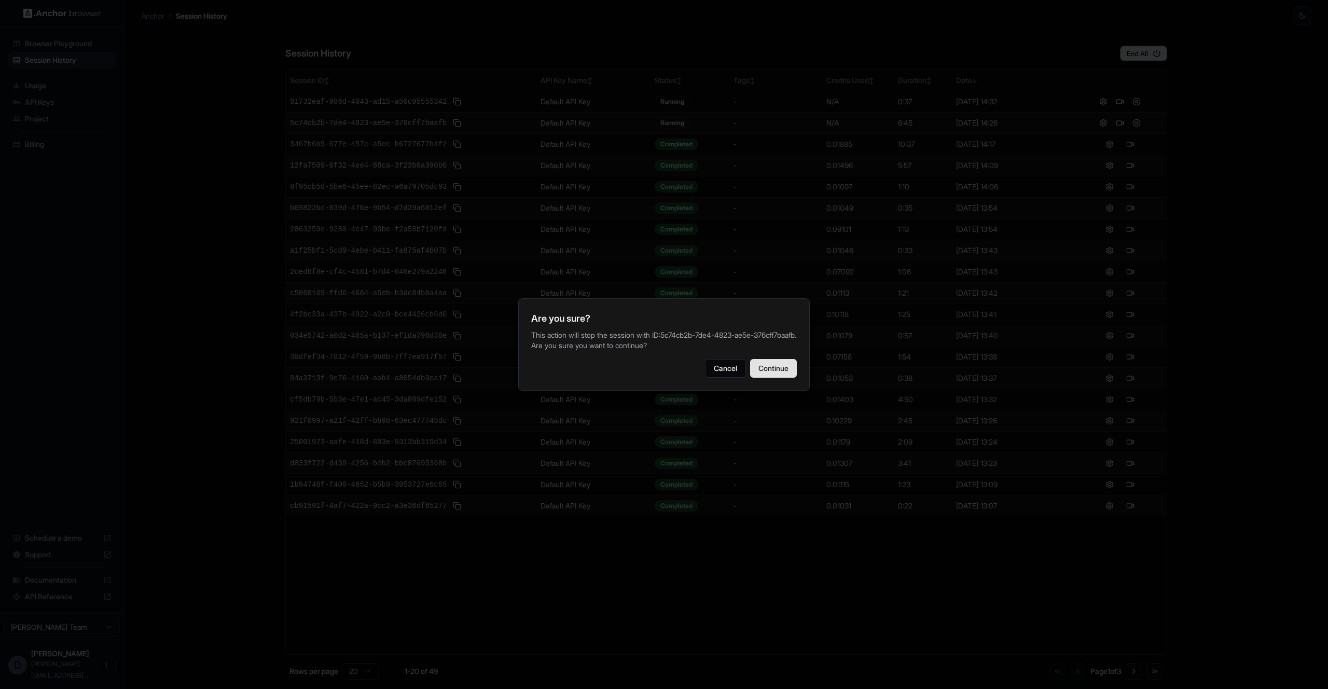
click at [769, 365] on button "Continue" at bounding box center [773, 368] width 47 height 19
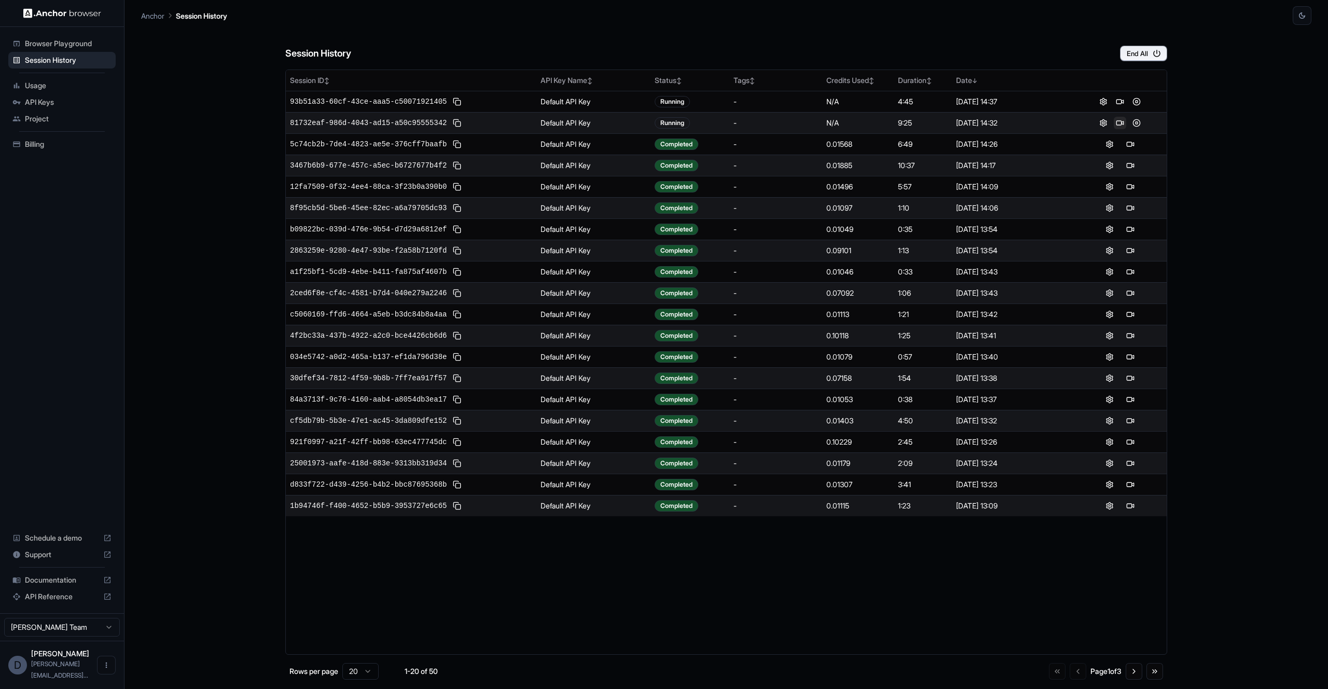
click at [1123, 123] on button at bounding box center [1120, 123] width 12 height 12
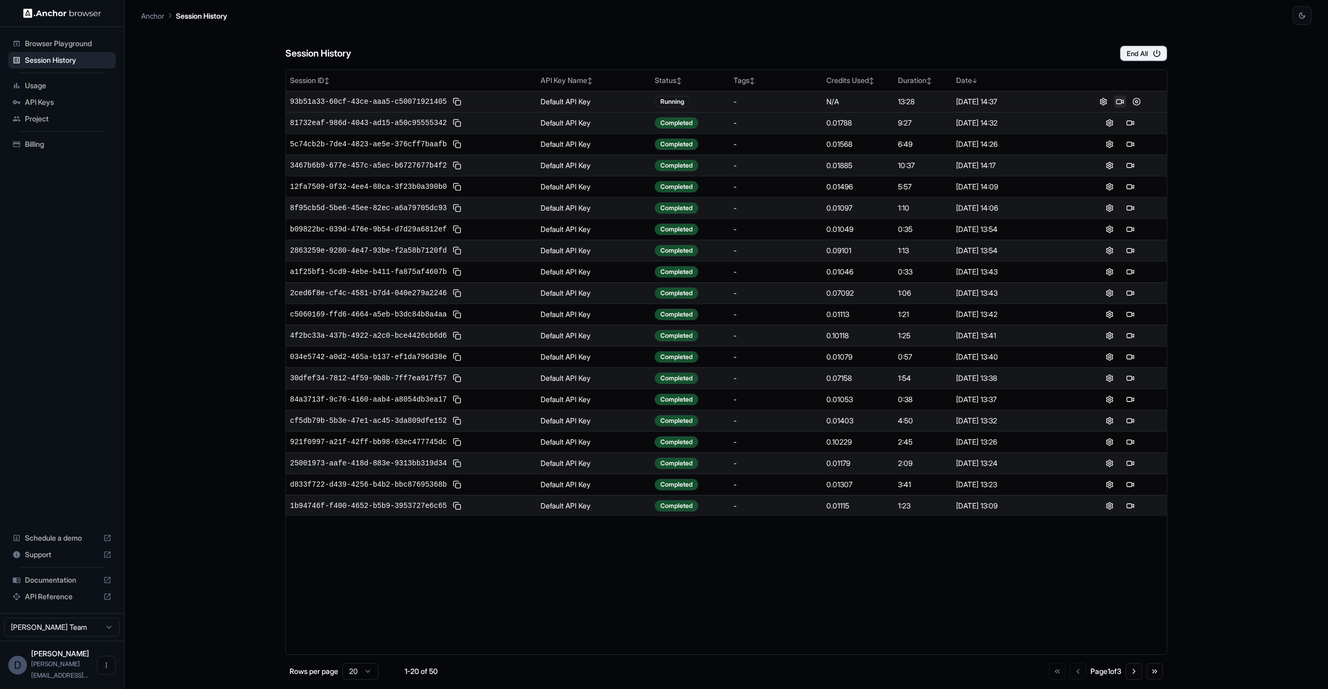
click at [1115, 100] on button at bounding box center [1120, 101] width 12 height 12
click at [1140, 100] on button at bounding box center [1136, 101] width 12 height 12
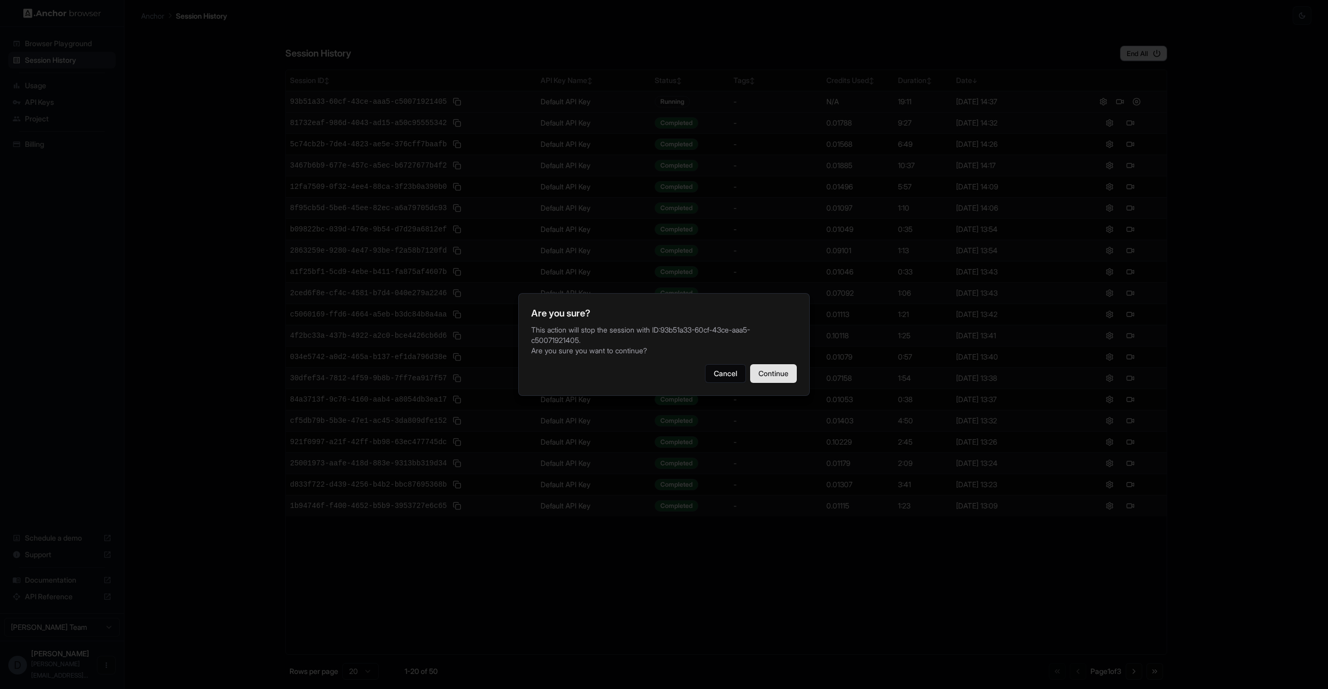
click at [773, 381] on button "Continue" at bounding box center [773, 373] width 47 height 19
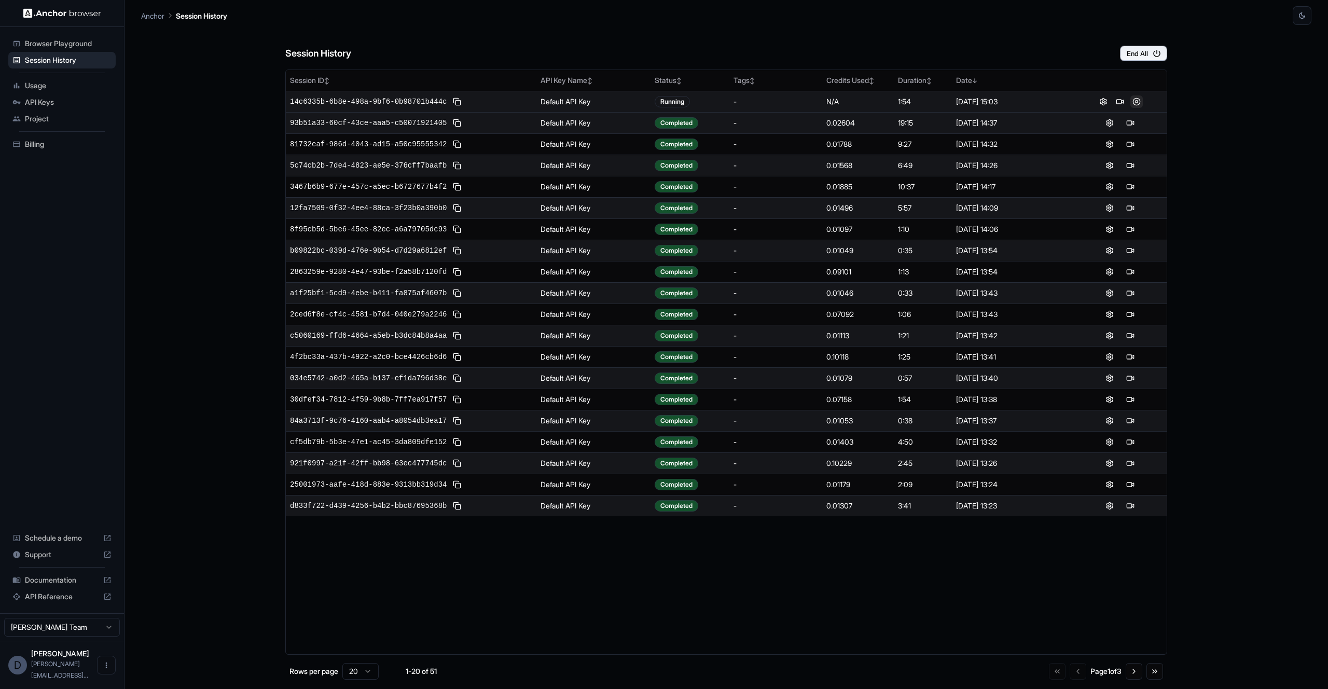
click at [1139, 102] on button at bounding box center [1136, 101] width 12 height 12
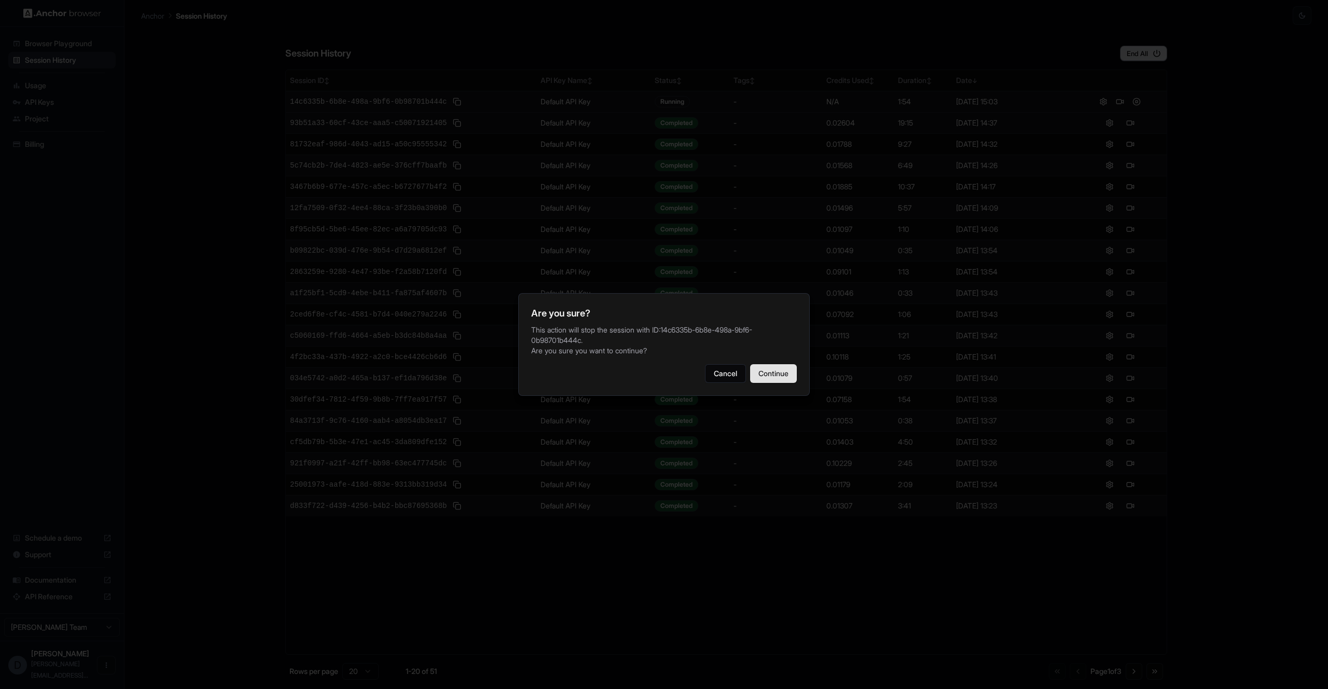
click at [781, 380] on button "Continue" at bounding box center [773, 373] width 47 height 19
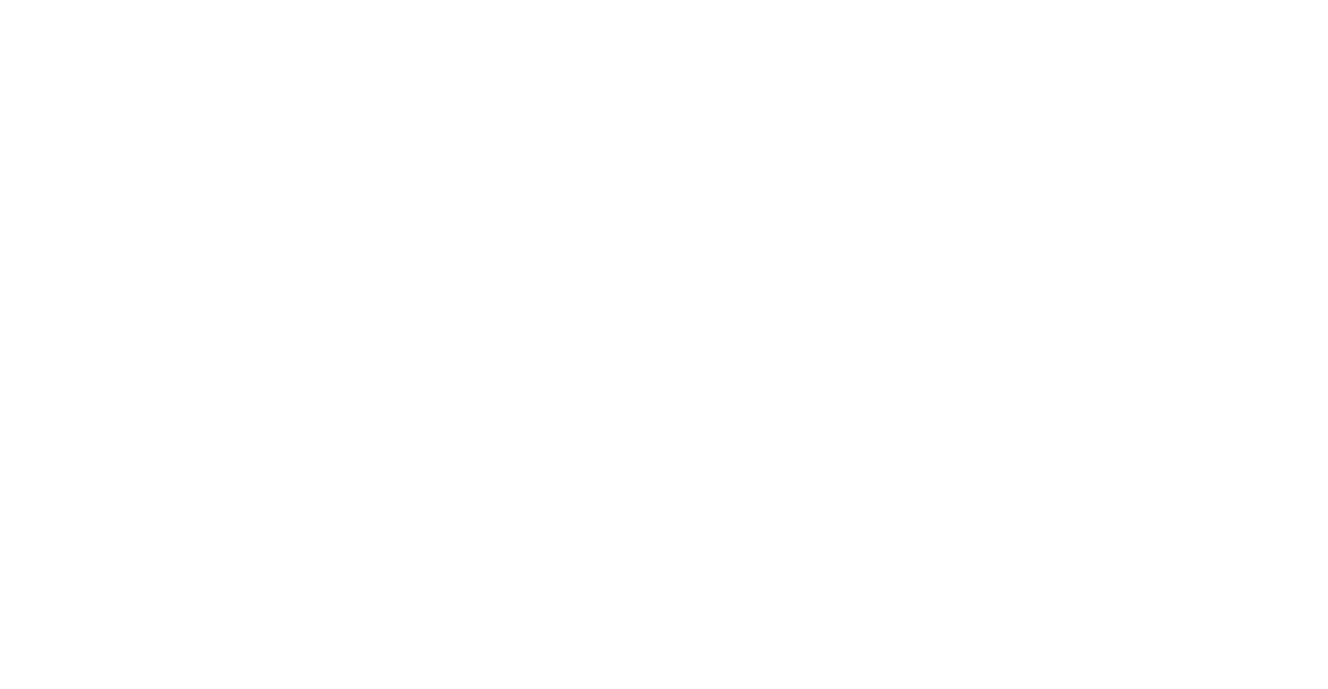
click at [1137, 100] on body at bounding box center [664, 344] width 1328 height 689
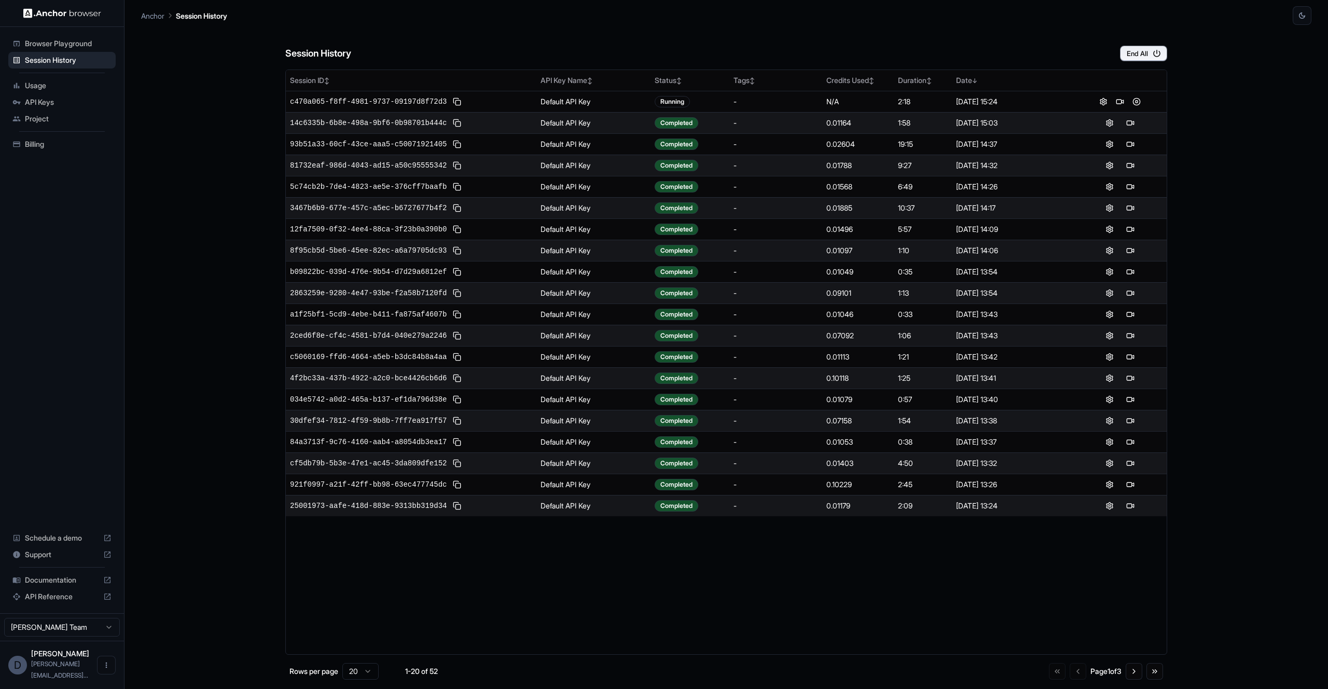
click at [1137, 100] on button at bounding box center [1136, 101] width 12 height 12
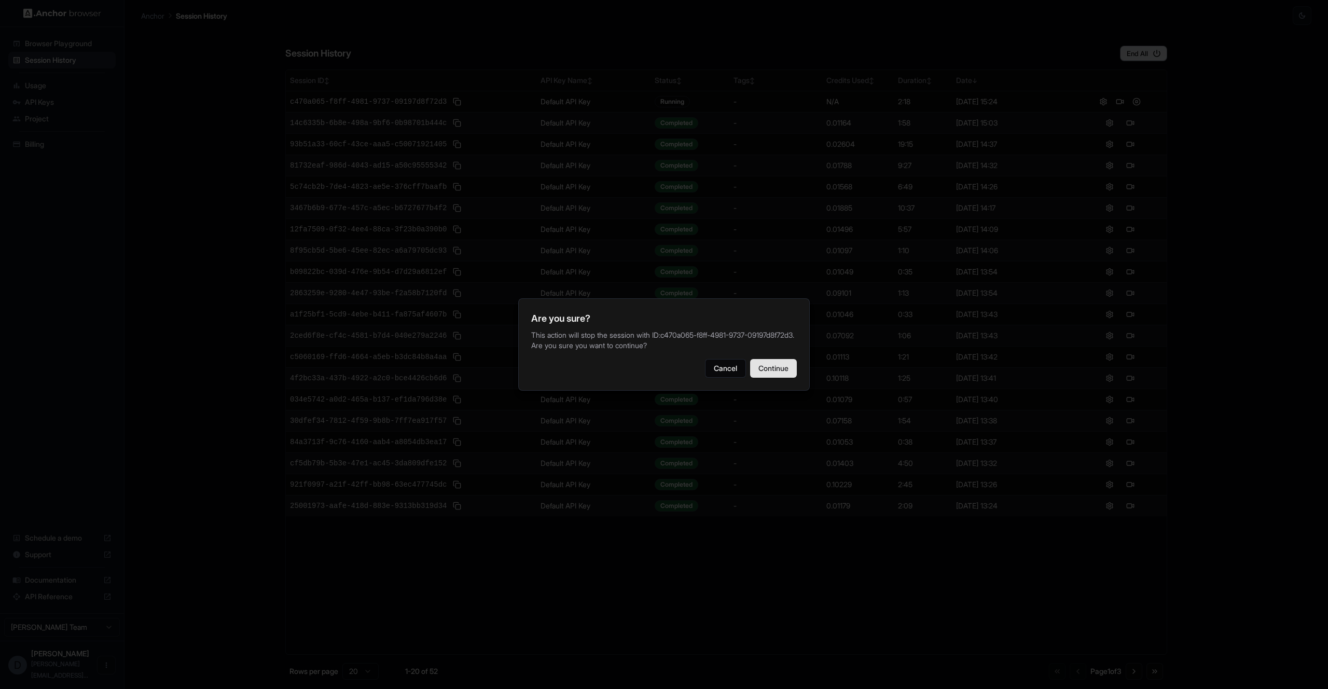
click at [782, 378] on button "Continue" at bounding box center [773, 368] width 47 height 19
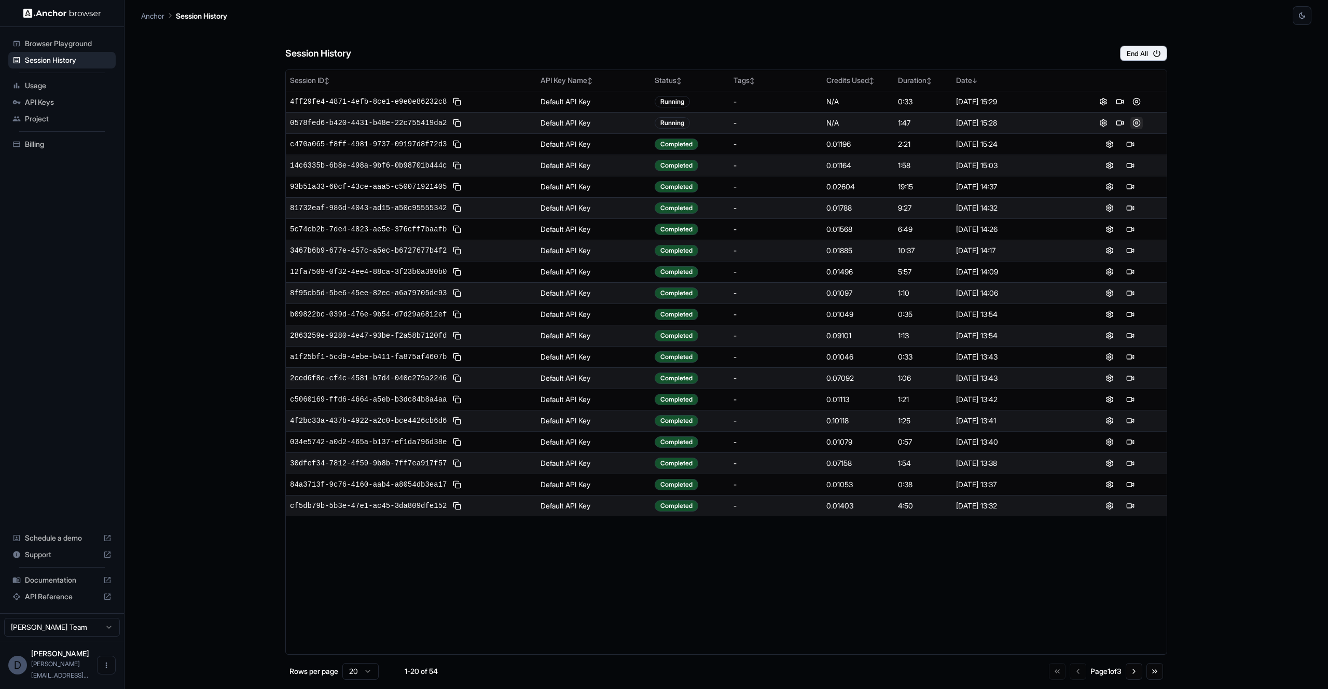
click at [1138, 126] on button at bounding box center [1136, 123] width 12 height 12
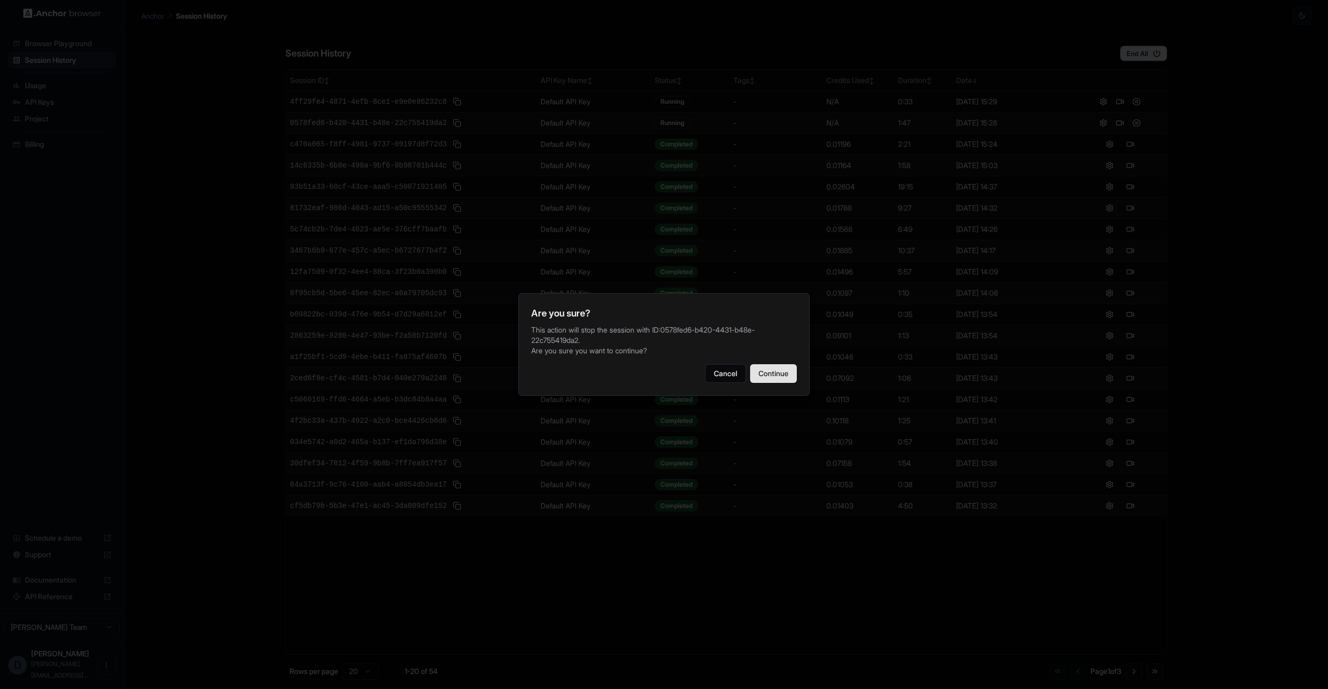
click at [764, 368] on button "Continue" at bounding box center [773, 373] width 47 height 19
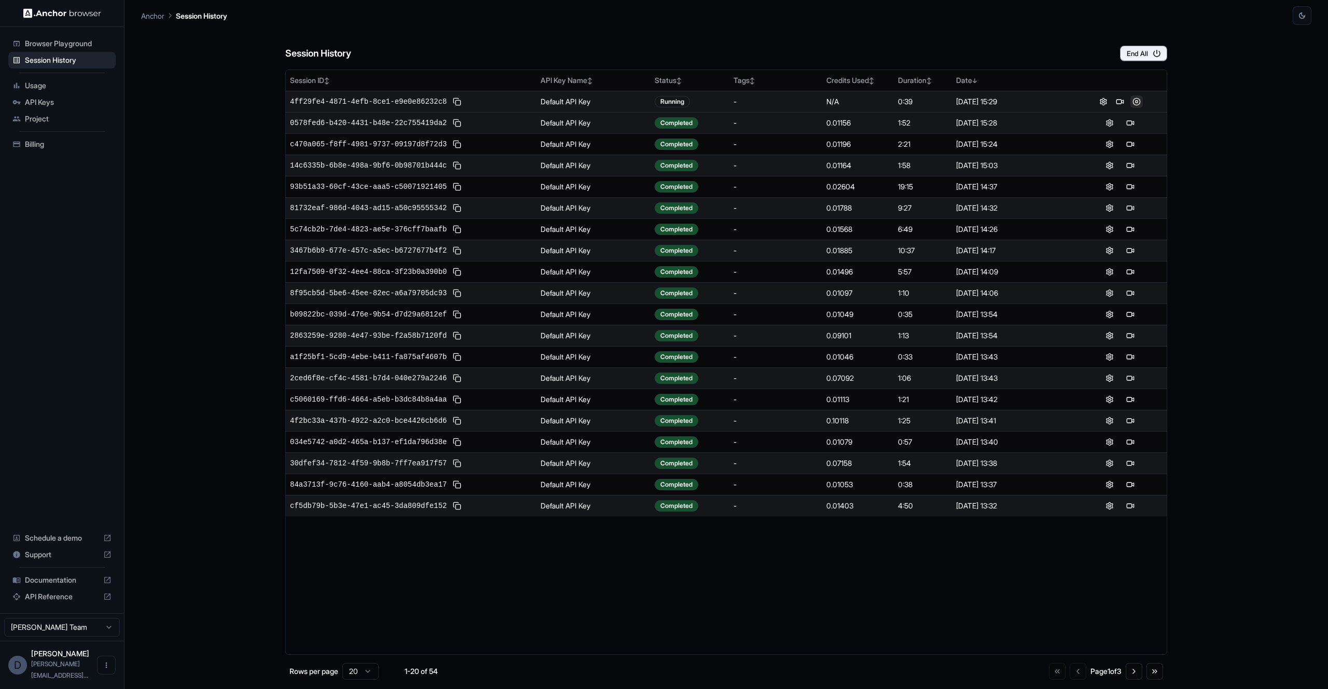
click at [1142, 103] on div at bounding box center [1120, 101] width 85 height 12
click at [1139, 101] on button at bounding box center [1136, 101] width 12 height 12
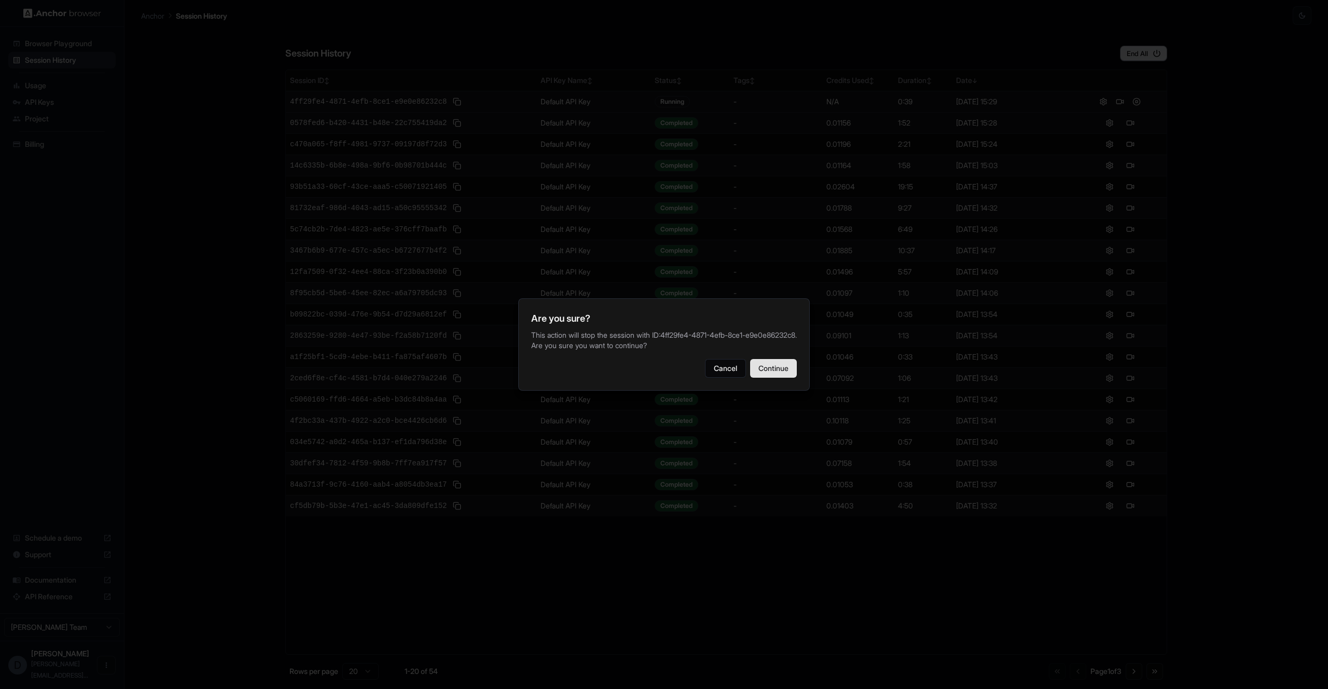
click at [776, 378] on button "Continue" at bounding box center [773, 368] width 47 height 19
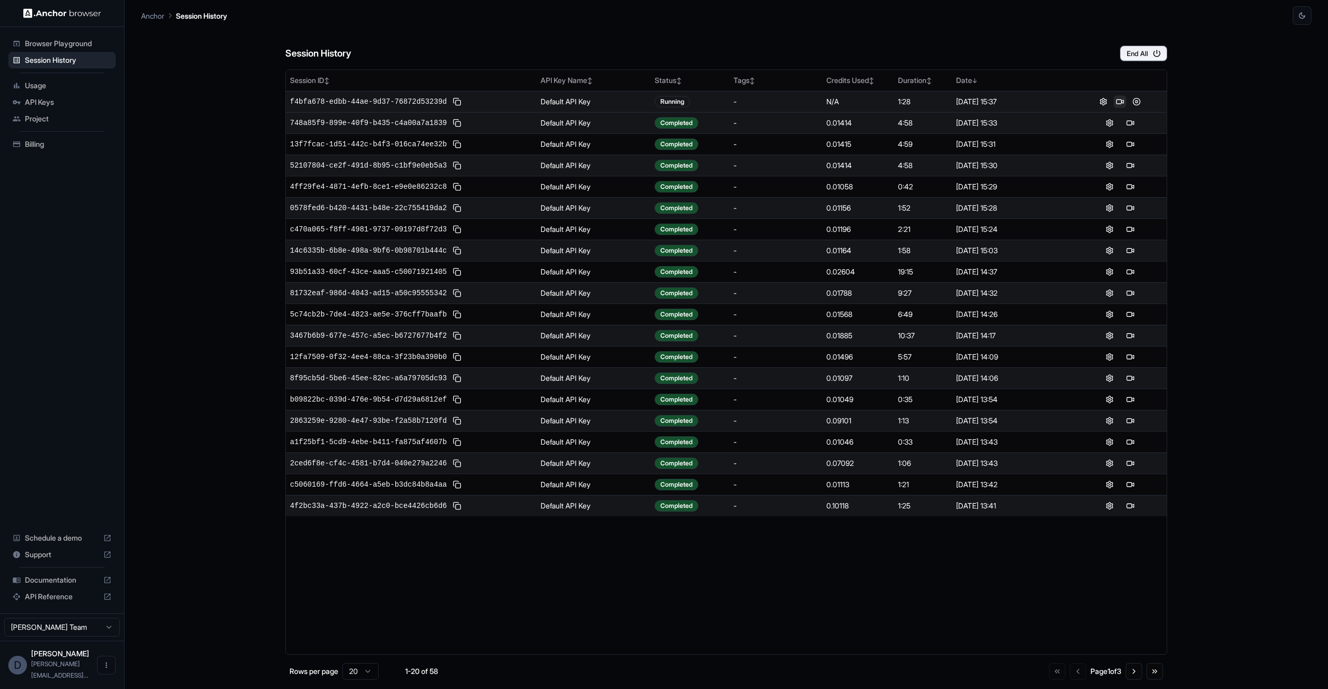
click at [1116, 101] on button at bounding box center [1120, 101] width 12 height 12
click at [1137, 101] on button at bounding box center [1136, 101] width 12 height 12
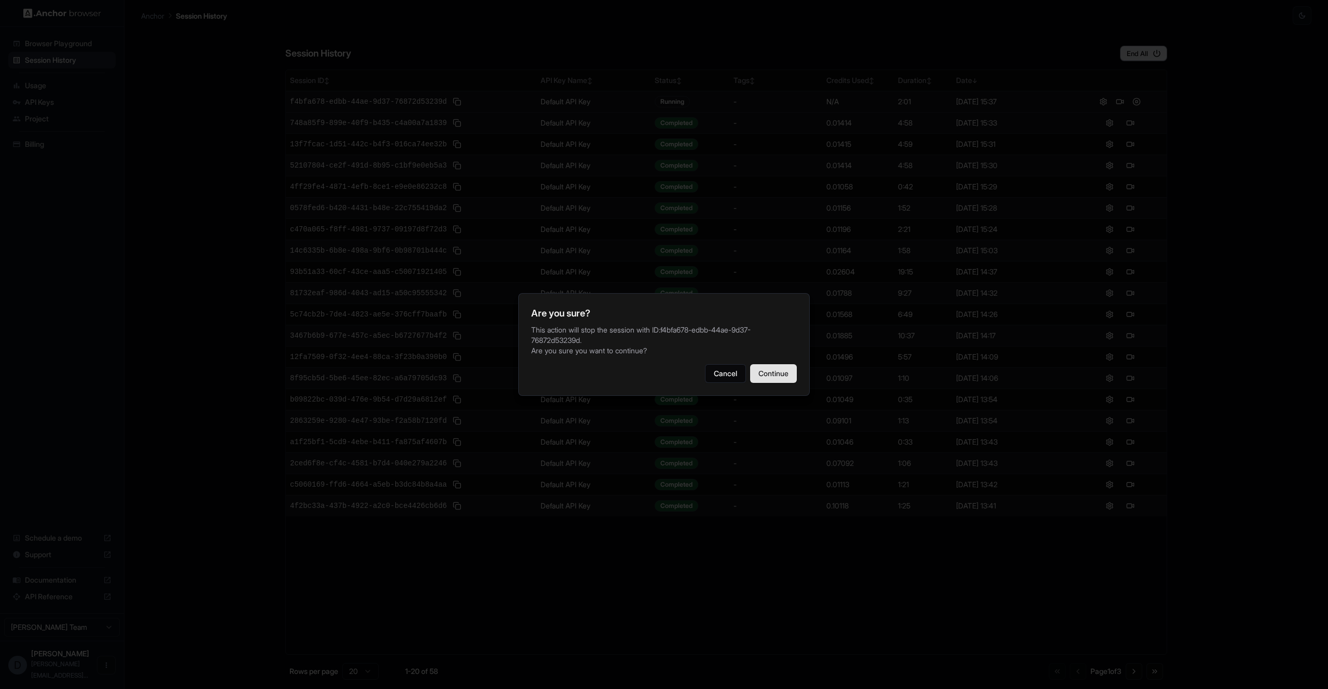
click at [789, 369] on button "Continue" at bounding box center [773, 373] width 47 height 19
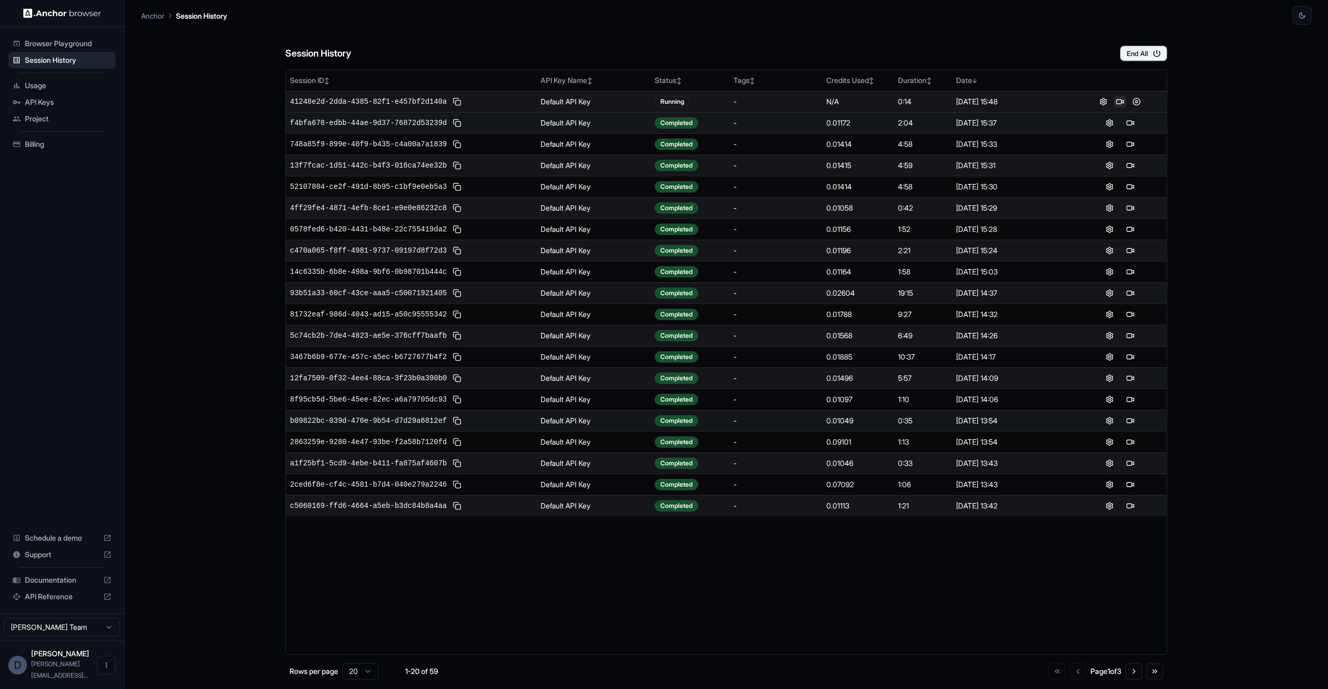
click at [1119, 101] on button at bounding box center [1120, 101] width 12 height 12
click at [1146, 60] on button "End All" at bounding box center [1143, 54] width 47 height 16
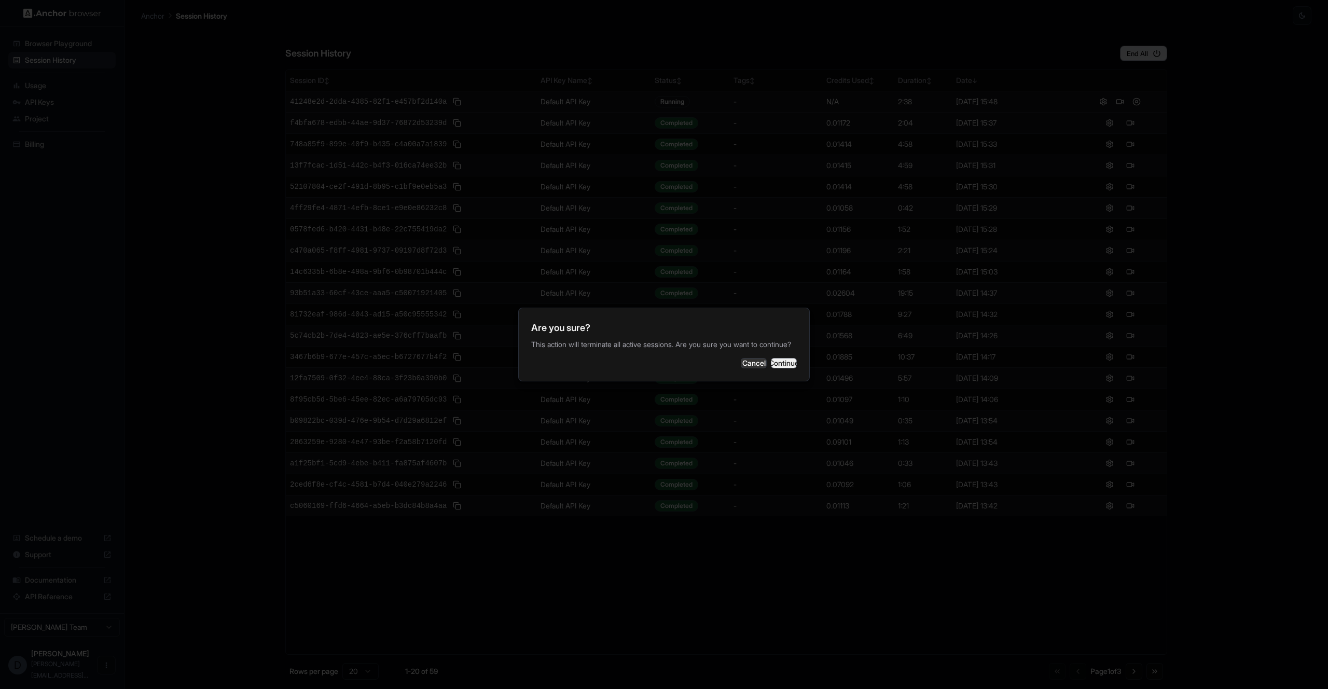
click at [779, 368] on button "Continue" at bounding box center [784, 363] width 26 height 10
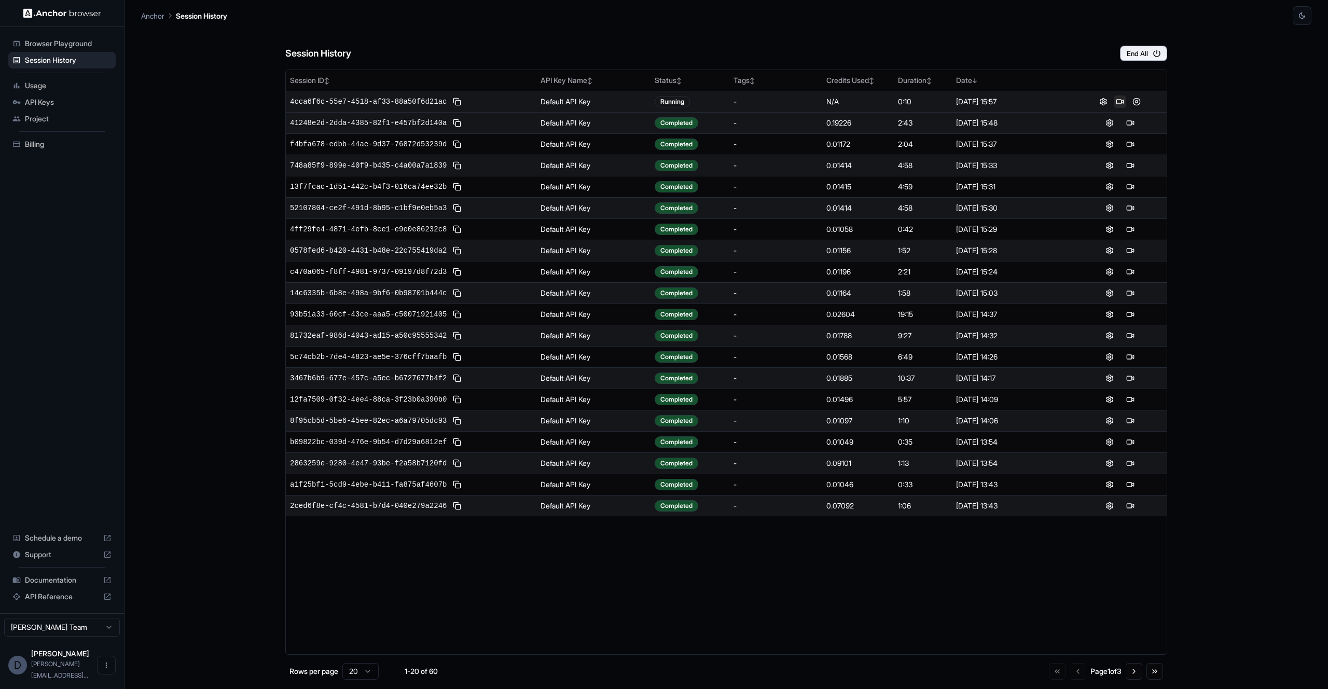
click at [1118, 105] on button at bounding box center [1120, 101] width 12 height 12
click at [1137, 102] on button at bounding box center [1136, 101] width 12 height 12
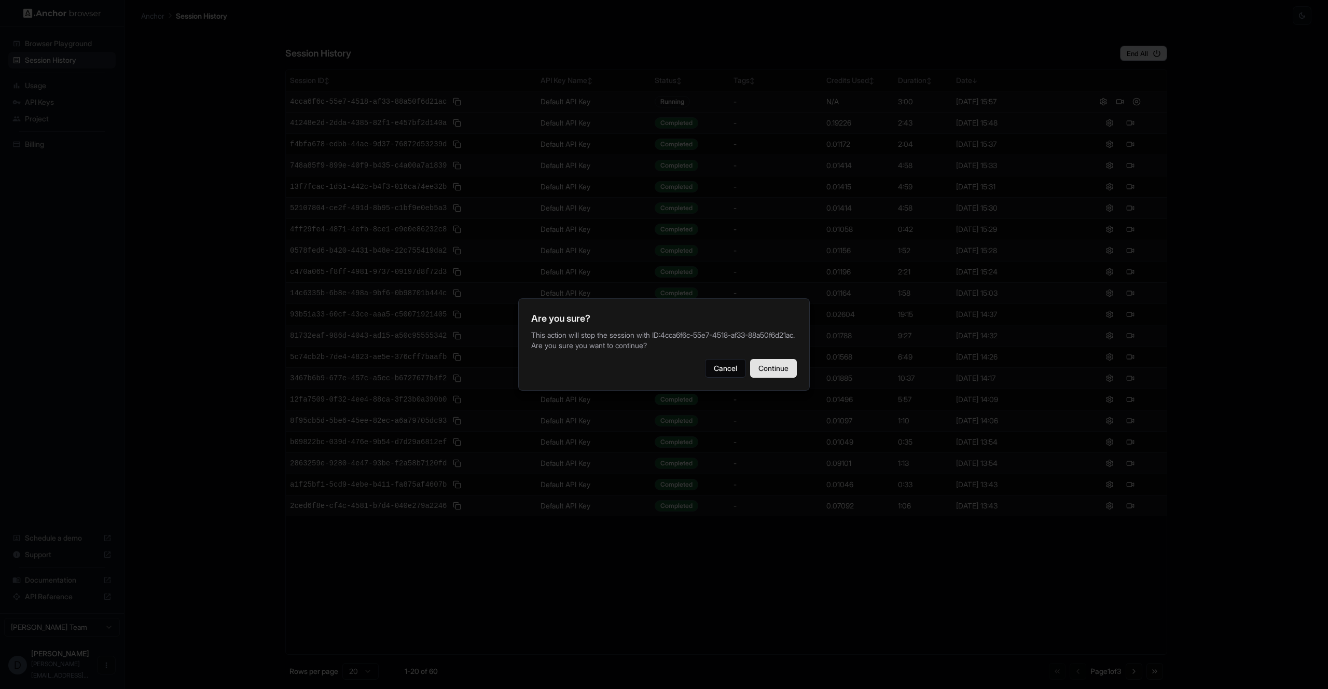
click at [795, 375] on button "Continue" at bounding box center [773, 368] width 47 height 19
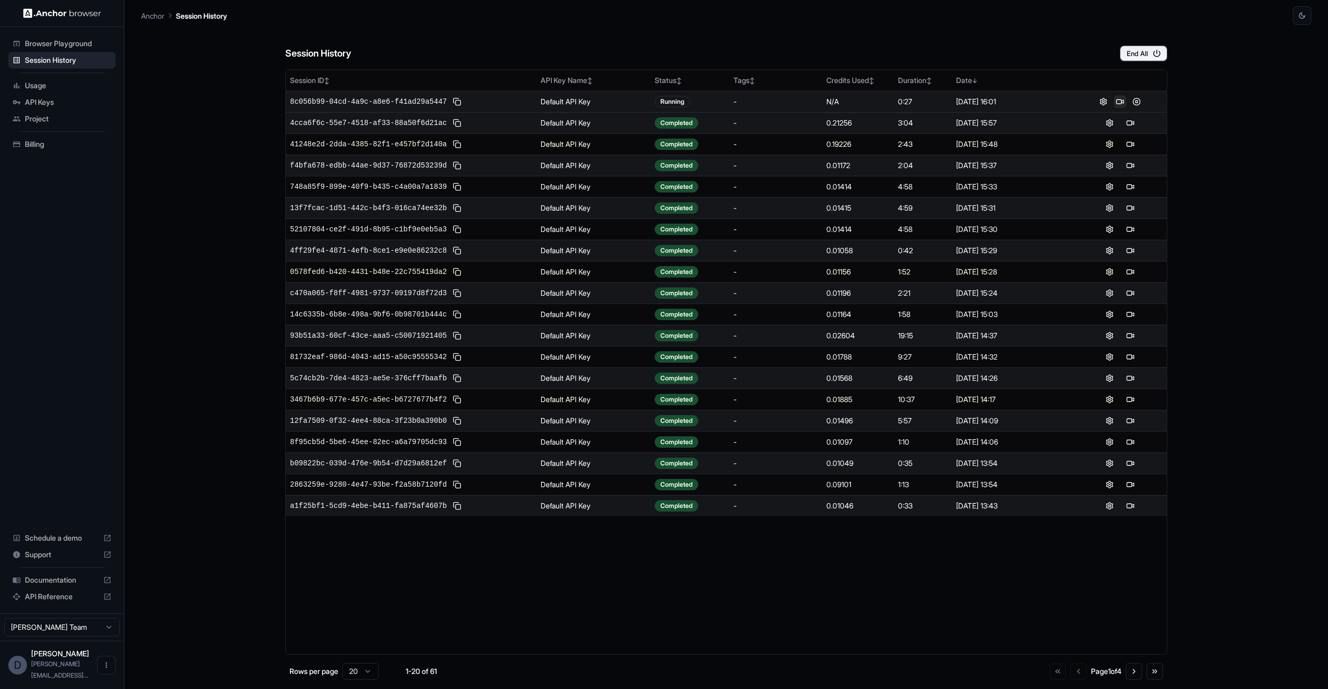
click at [1122, 102] on button at bounding box center [1120, 101] width 12 height 12
click at [1135, 103] on button at bounding box center [1136, 101] width 12 height 12
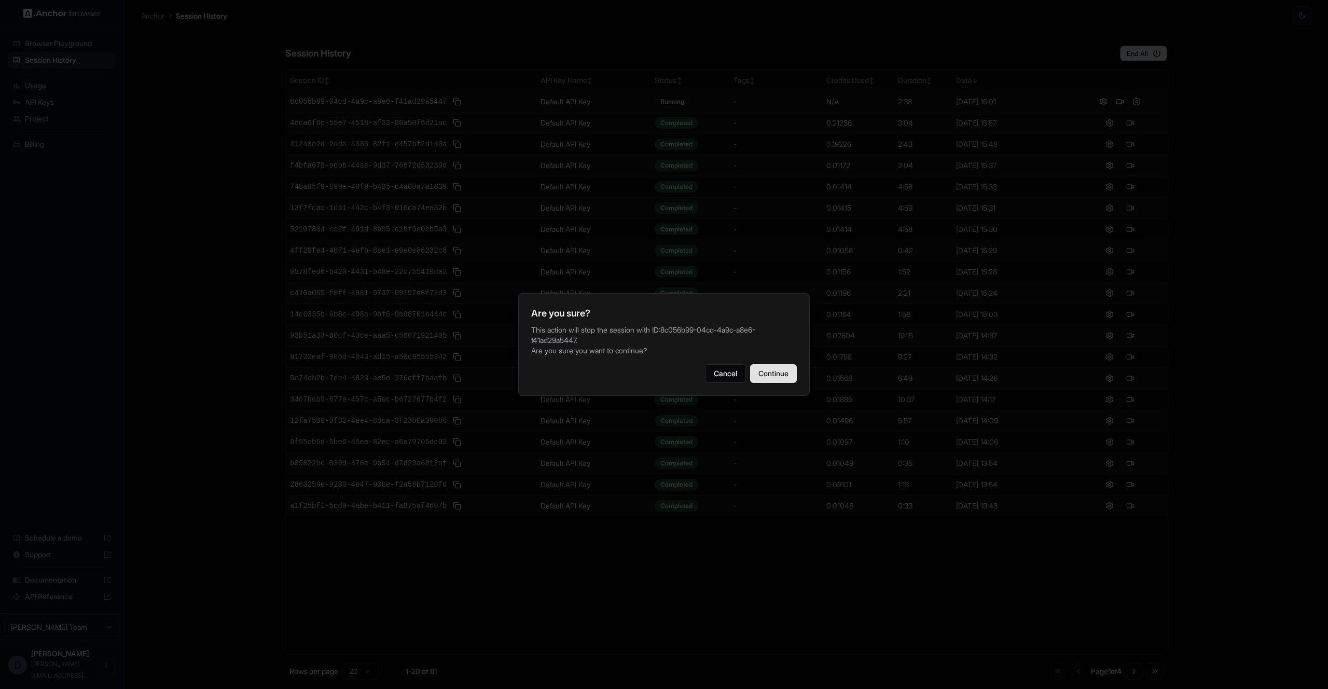
click at [775, 379] on button "Continue" at bounding box center [773, 373] width 47 height 19
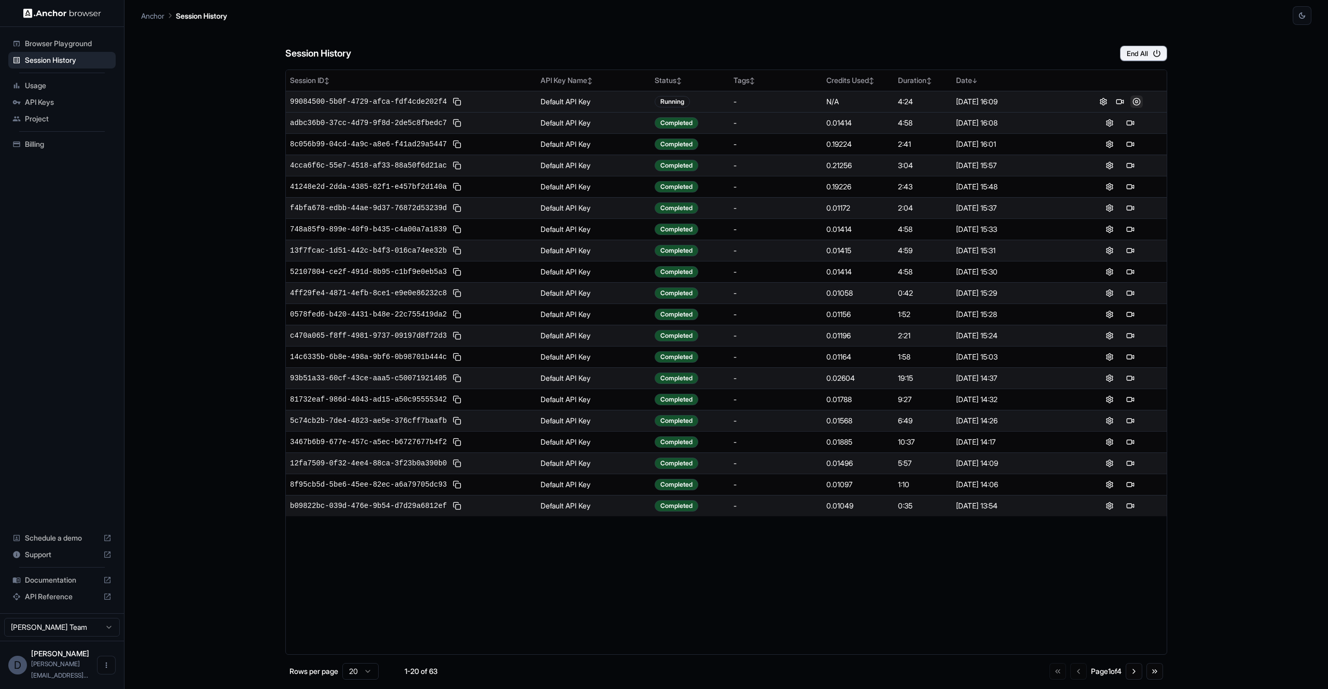
click at [1140, 106] on button at bounding box center [1136, 101] width 12 height 12
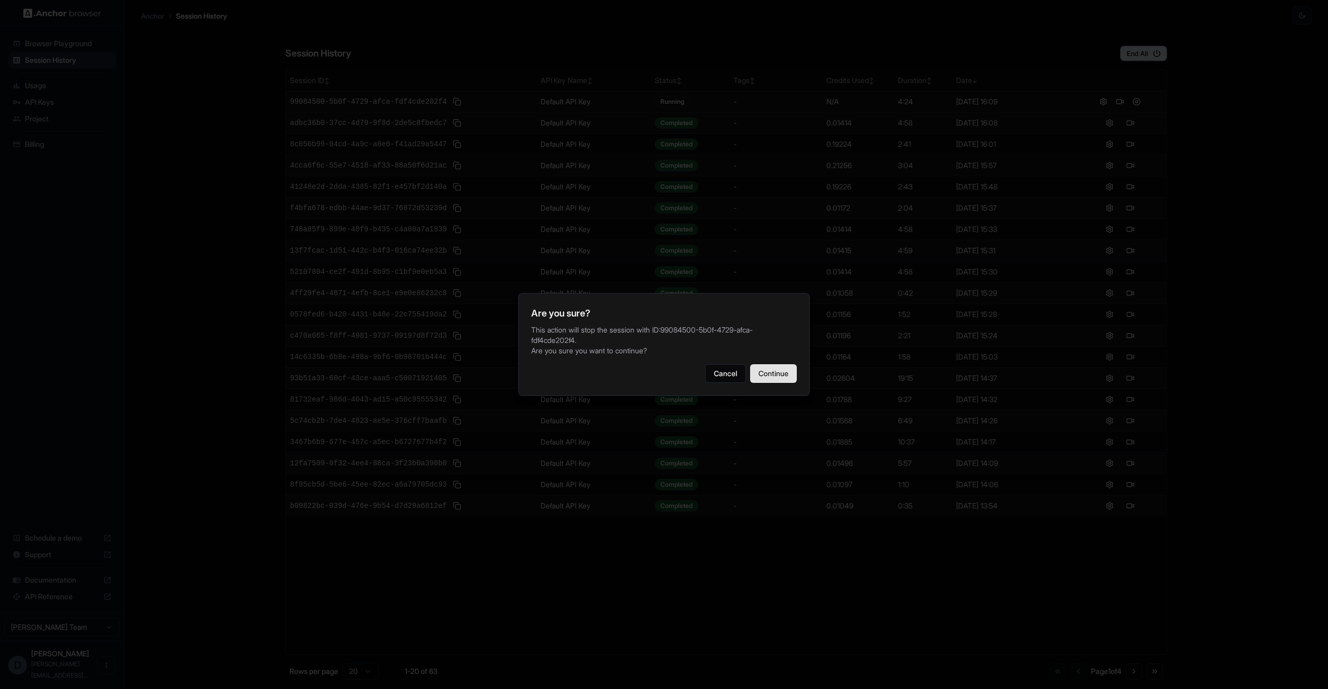
click at [789, 376] on button "Continue" at bounding box center [773, 373] width 47 height 19
